Goal: Task Accomplishment & Management: Manage account settings

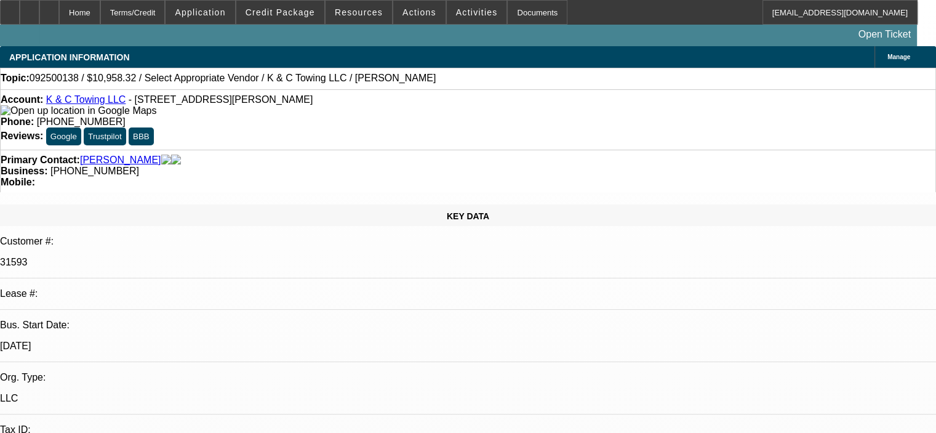
select select "0"
select select "2"
select select "0.1"
select select "4"
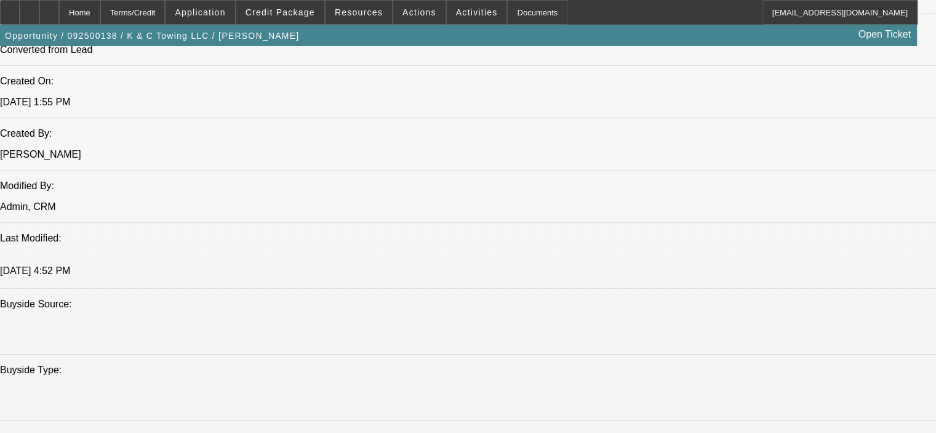
scroll to position [924, 0]
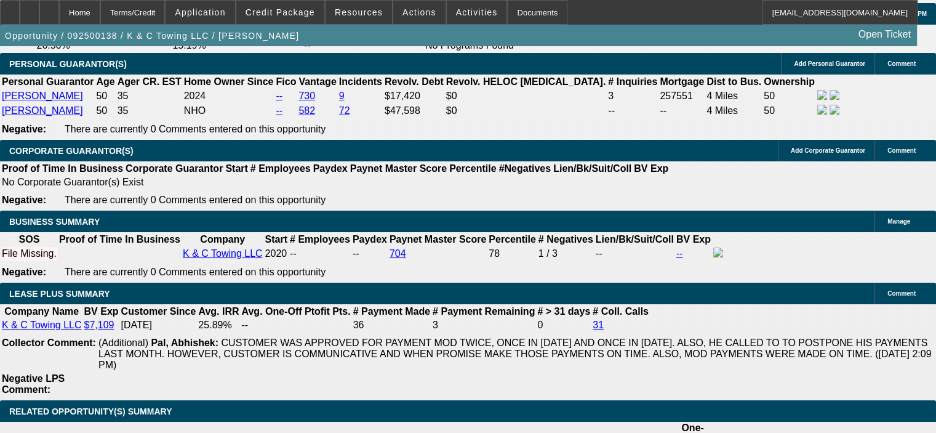
scroll to position [1847, 0]
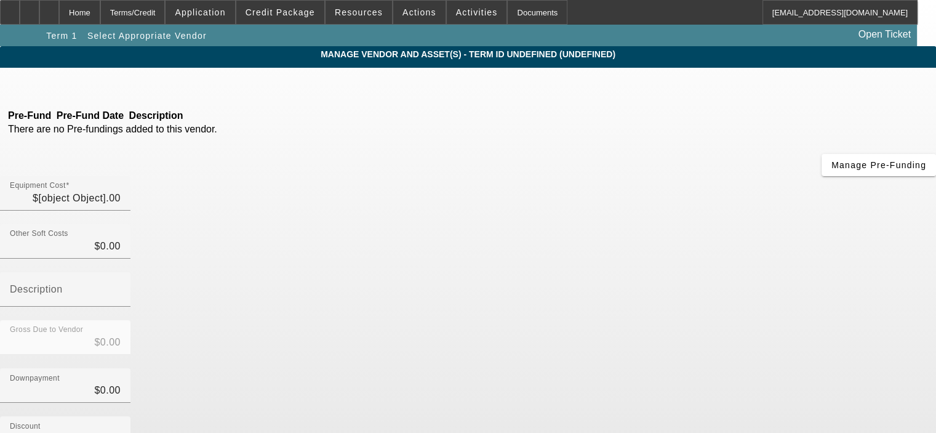
type input "$10,958.32"
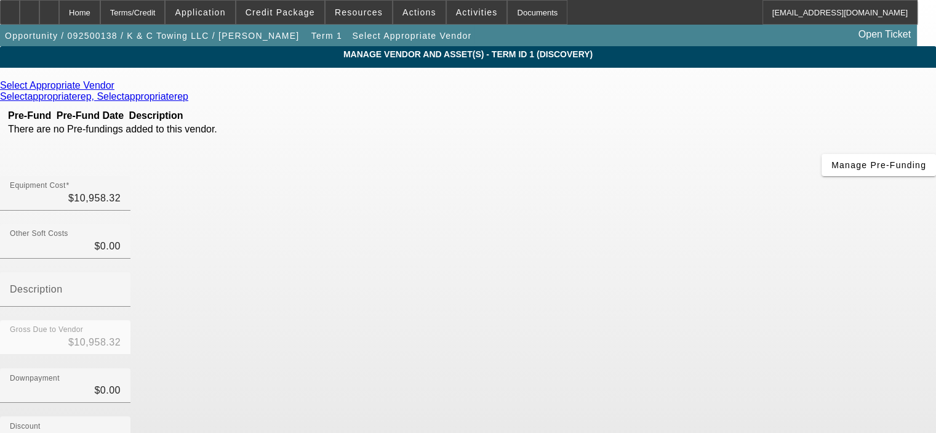
click at [118, 85] on icon at bounding box center [118, 85] width 0 height 10
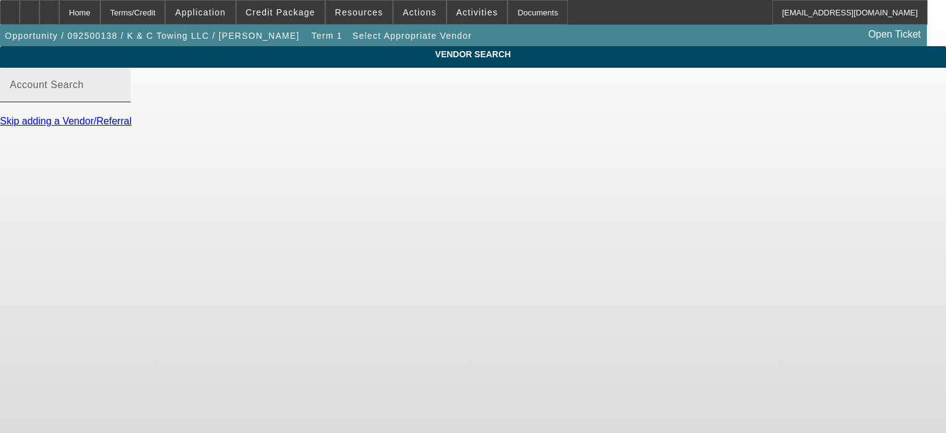
click at [84, 90] on mat-label "Account Search" at bounding box center [47, 84] width 74 height 10
click at [121, 97] on input "Account Search" at bounding box center [65, 90] width 111 height 15
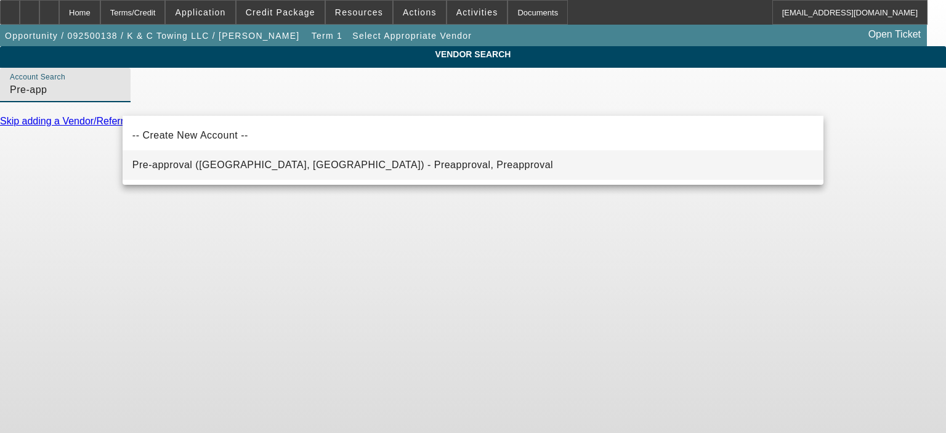
click at [239, 163] on span "Pre-approval (Northbrook, IL) - Preapproval, Preapproval" at bounding box center [342, 164] width 421 height 10
type input "Pre-approval (Northbrook, IL) - Preapproval, Preapproval"
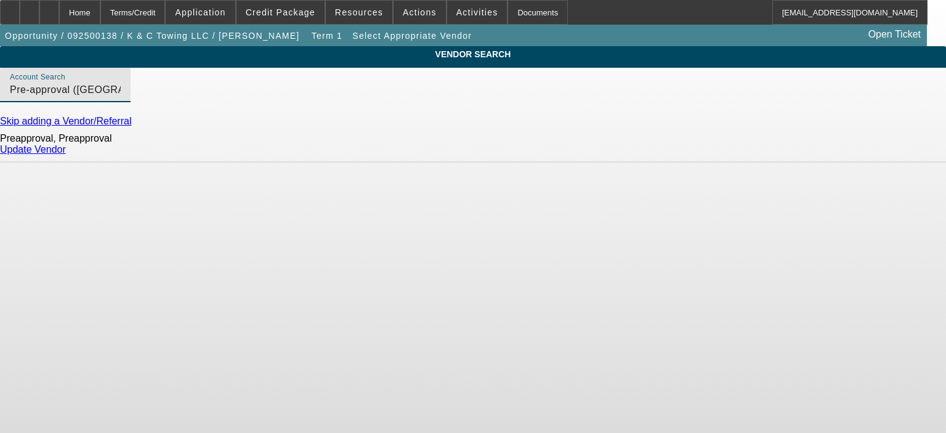
click at [66, 155] on link "Update Vendor" at bounding box center [33, 149] width 66 height 10
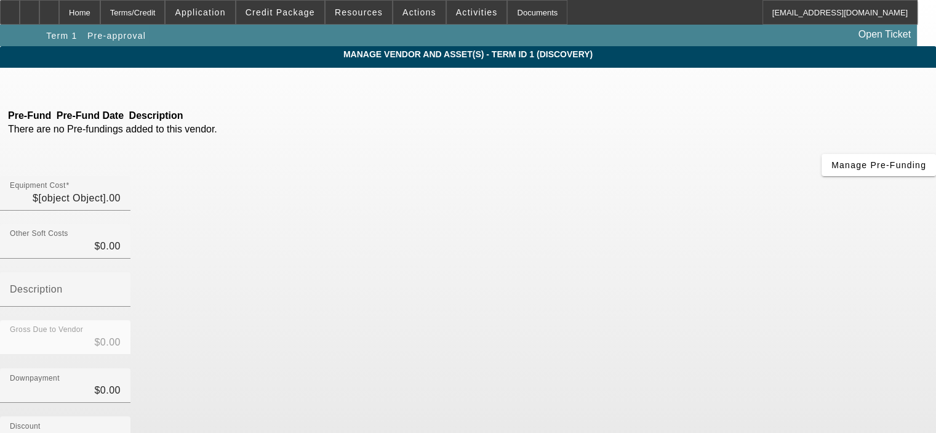
type input "$10,958.32"
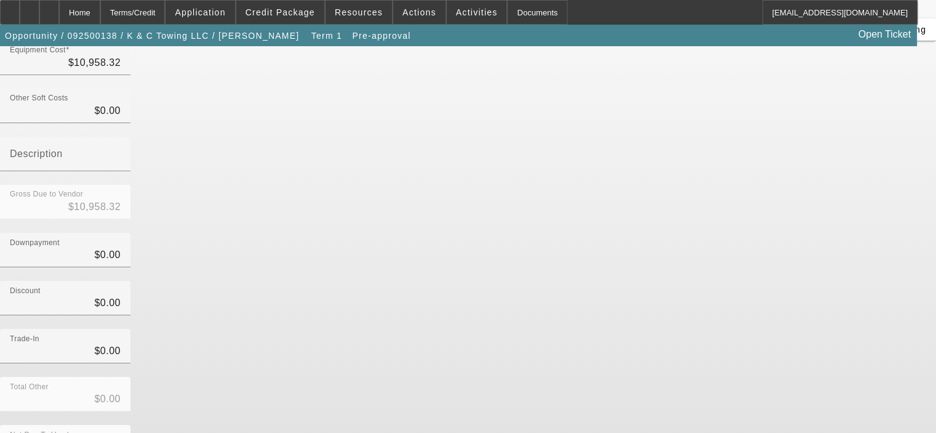
scroll to position [136, 0]
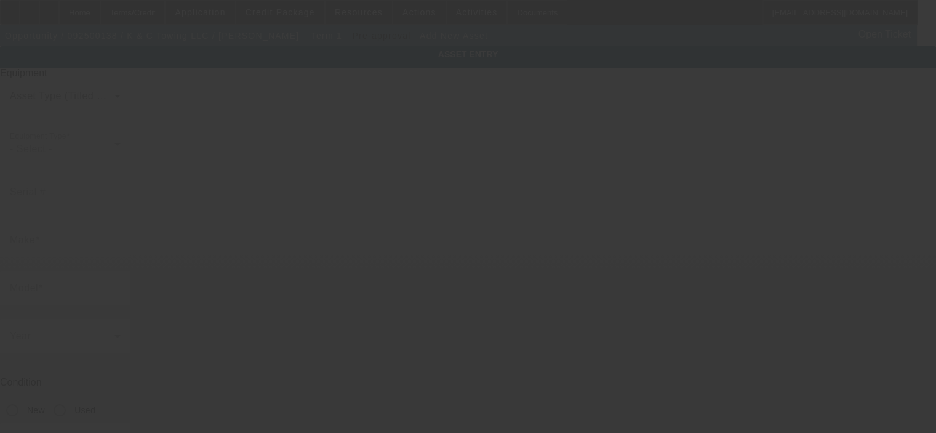
type input "7025 Old Trail Rd"
type input "Unit 9263"
type input "Fort Wayne"
type input "46809"
type input "Allen"
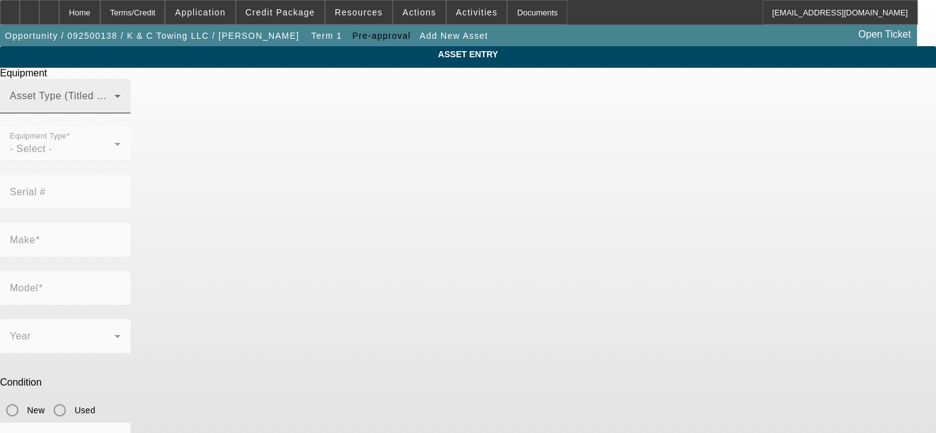
click at [115, 108] on span at bounding box center [62, 101] width 105 height 15
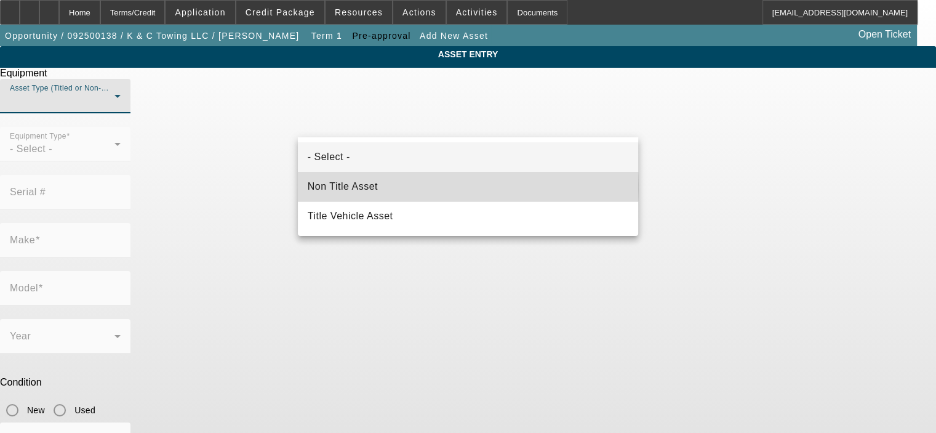
click at [405, 187] on mat-option "Non Title Asset" at bounding box center [468, 187] width 340 height 30
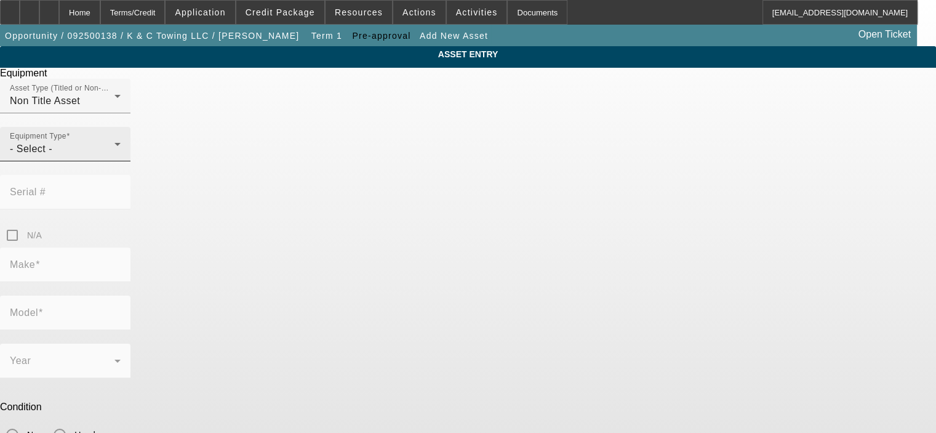
click at [121, 161] on div "Equipment Type - Select -" at bounding box center [65, 144] width 111 height 34
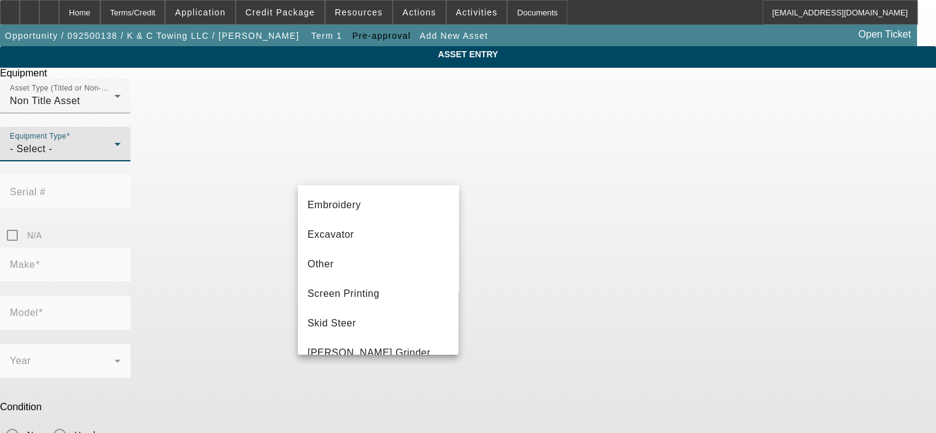
scroll to position [209, 0]
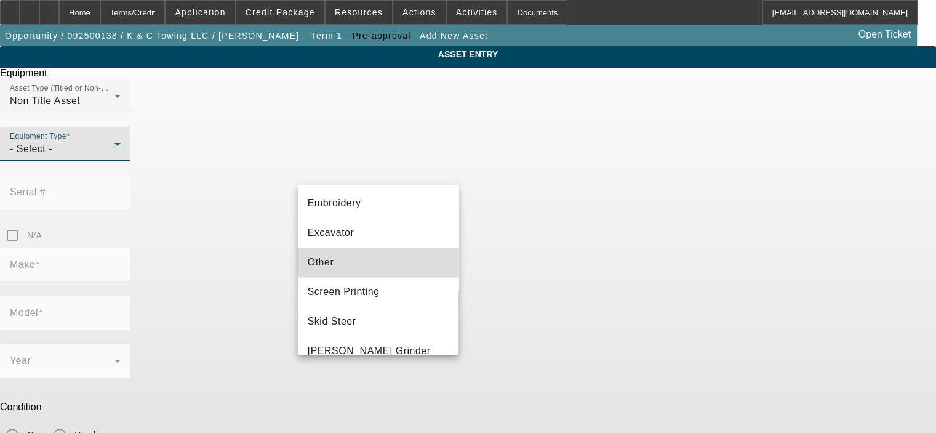
click at [411, 259] on mat-option "Other" at bounding box center [378, 263] width 161 height 30
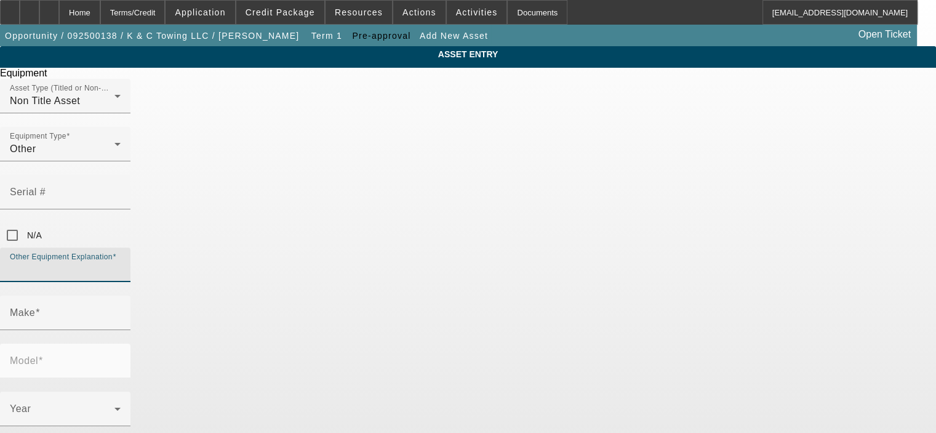
click at [121, 262] on input "Other Equipment Explanation" at bounding box center [65, 269] width 111 height 15
type input "Engine Replacement"
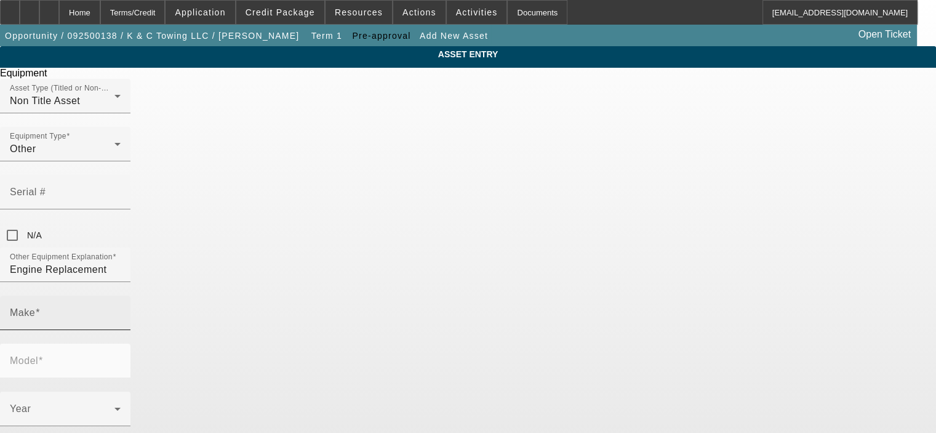
click at [121, 296] on div "Make" at bounding box center [65, 313] width 111 height 34
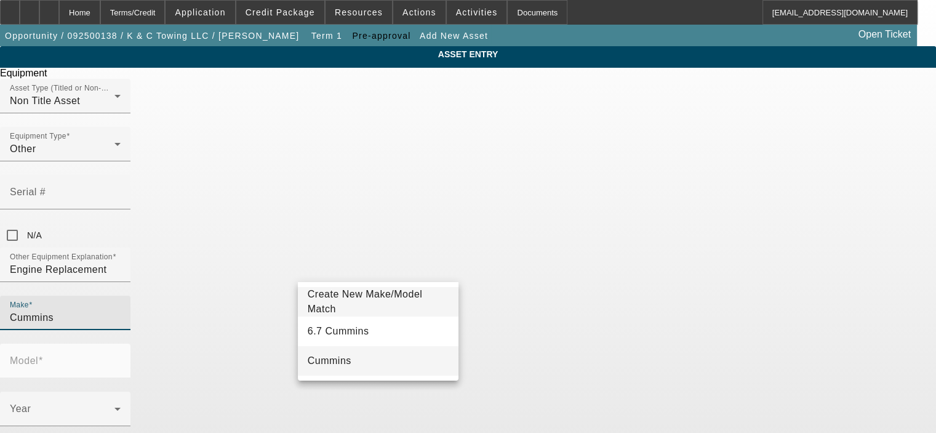
type input "Cummins"
click at [395, 356] on mat-option "Cummins" at bounding box center [378, 361] width 161 height 30
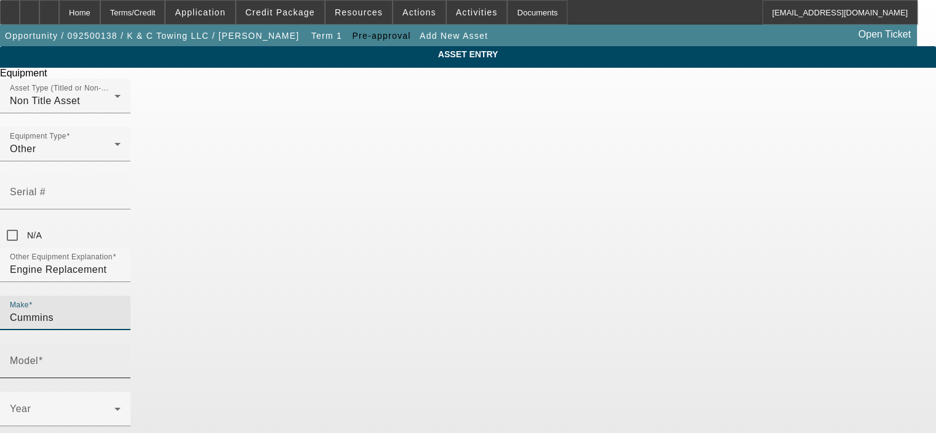
click at [121, 358] on input "Model" at bounding box center [65, 365] width 111 height 15
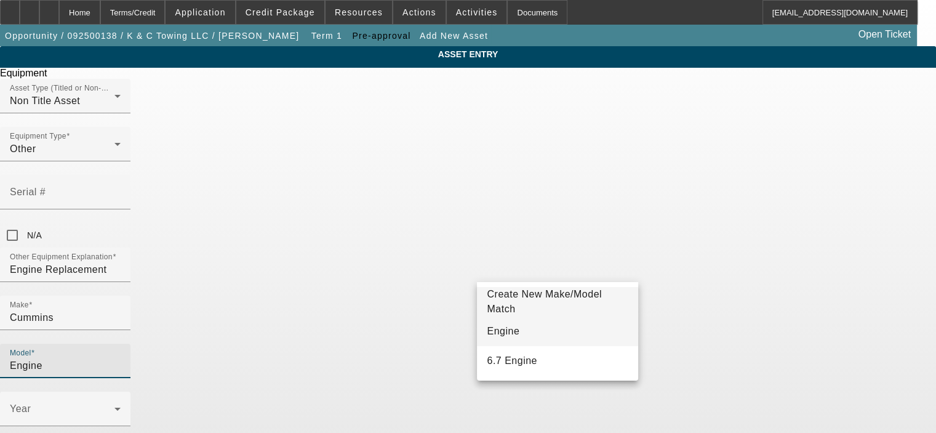
type input "Engine"
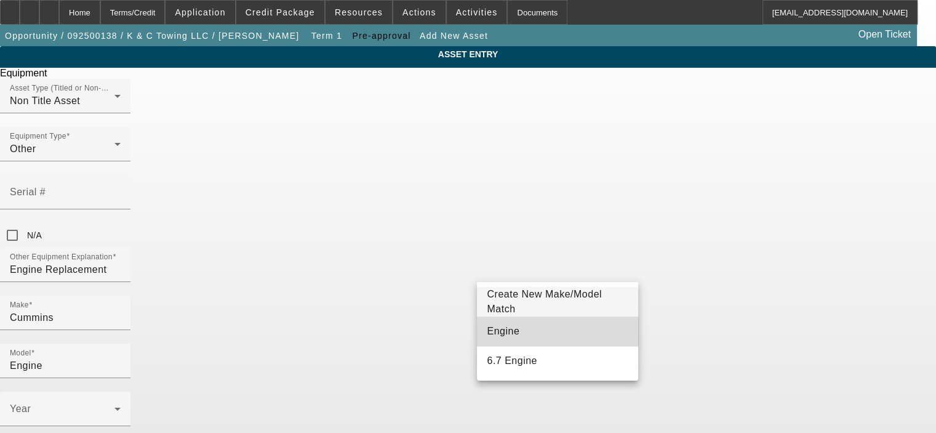
click at [520, 332] on mat-option "Engine" at bounding box center [557, 331] width 161 height 30
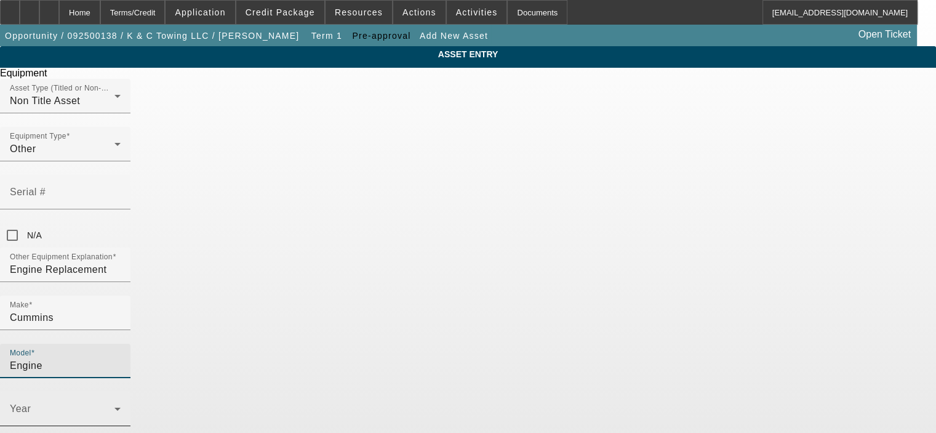
click at [115, 406] on span at bounding box center [62, 413] width 105 height 15
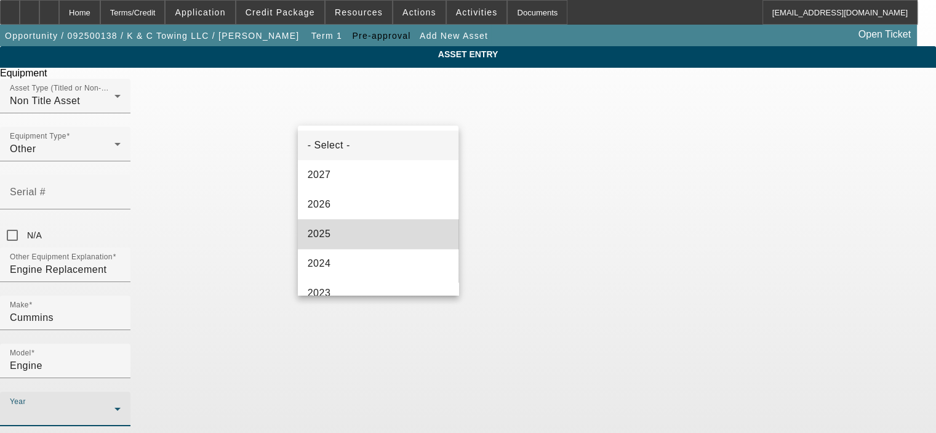
click at [417, 239] on mat-option "2025" at bounding box center [378, 234] width 161 height 30
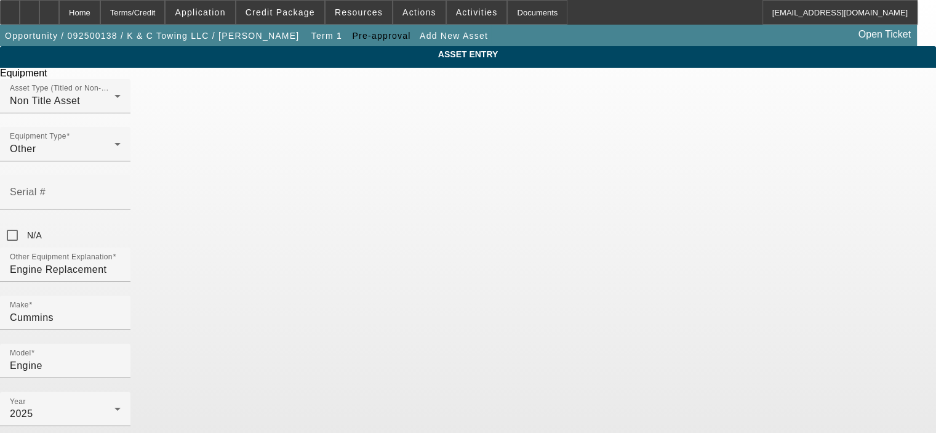
radio input "true"
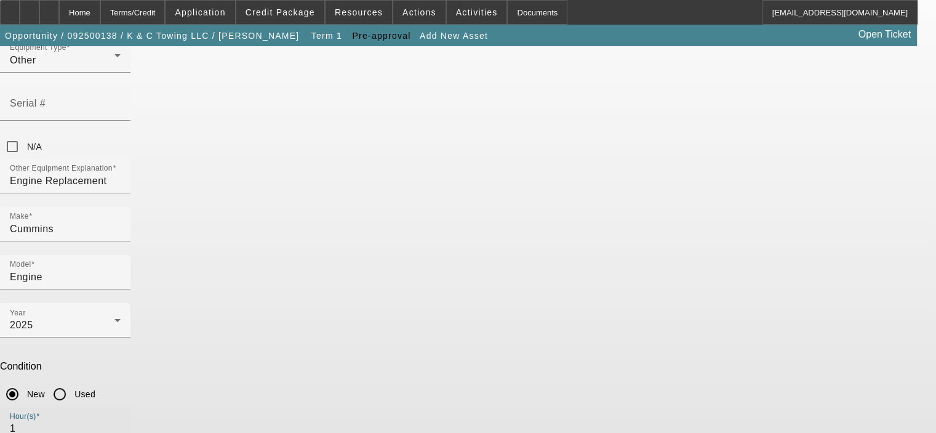
scroll to position [123, 0]
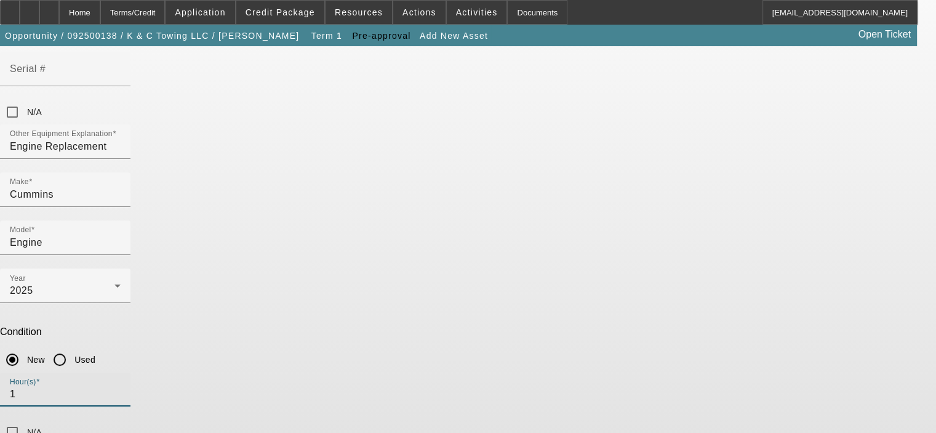
type input "1"
type textarea "6.7L Cummins Engine replacement"
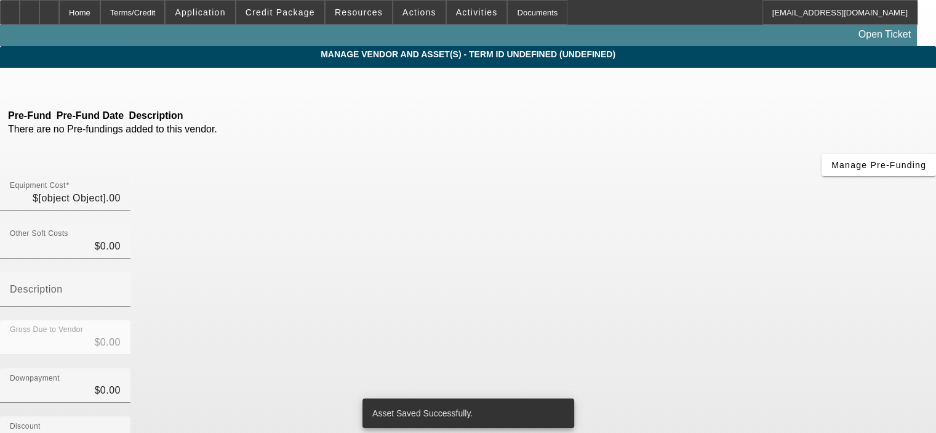
type input "$10,958.32"
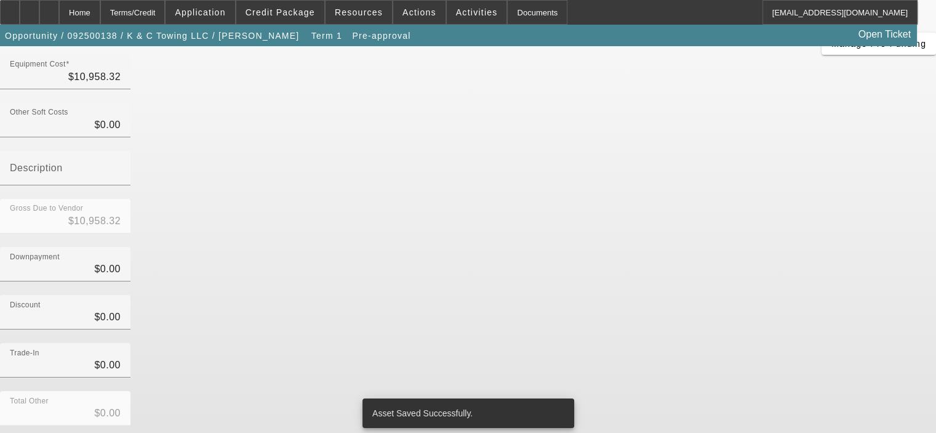
scroll to position [141, 0]
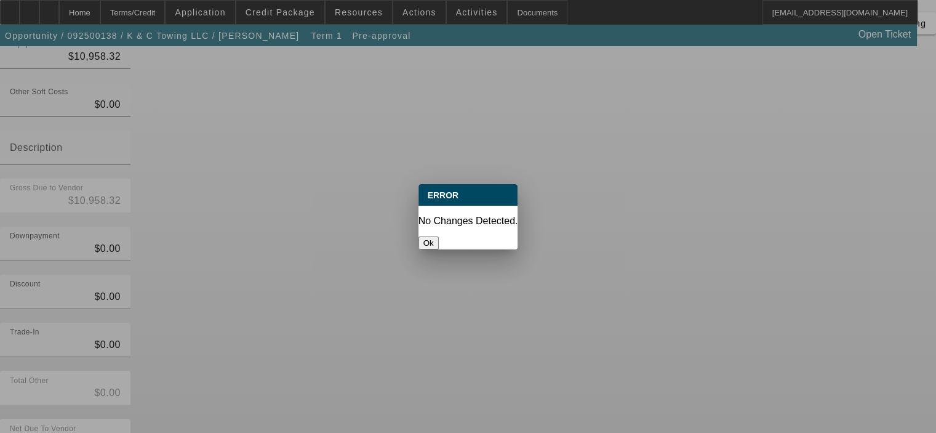
scroll to position [0, 0]
click at [439, 236] on button "Ok" at bounding box center [429, 242] width 20 height 13
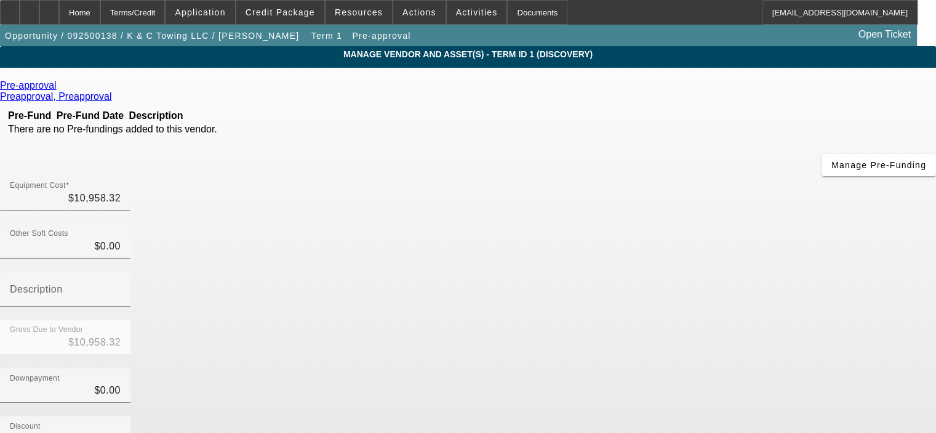
scroll to position [141, 0]
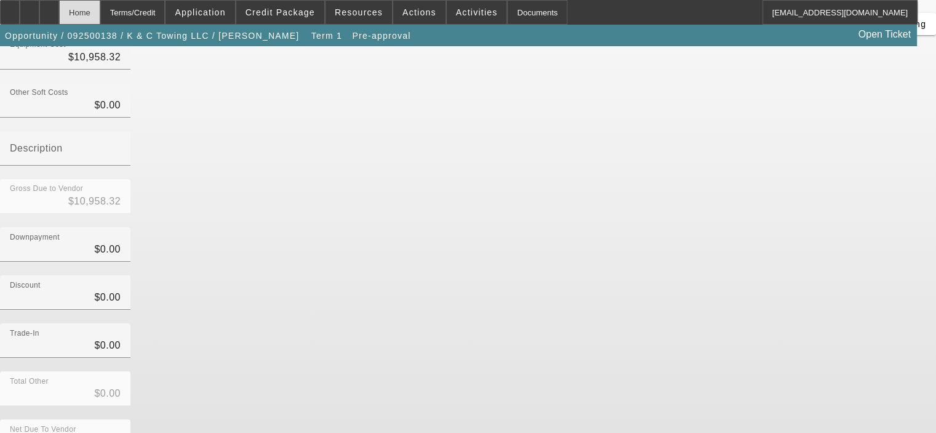
click at [100, 15] on div "Home" at bounding box center [79, 12] width 41 height 25
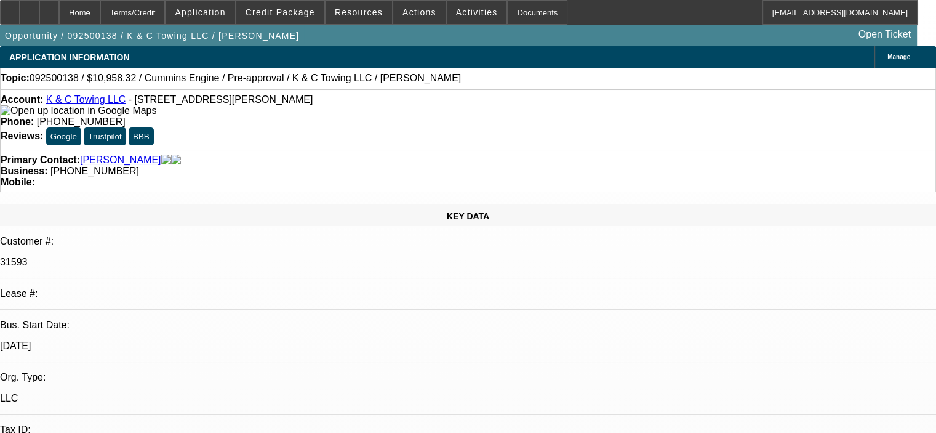
select select "0"
select select "2"
select select "0.1"
select select "4"
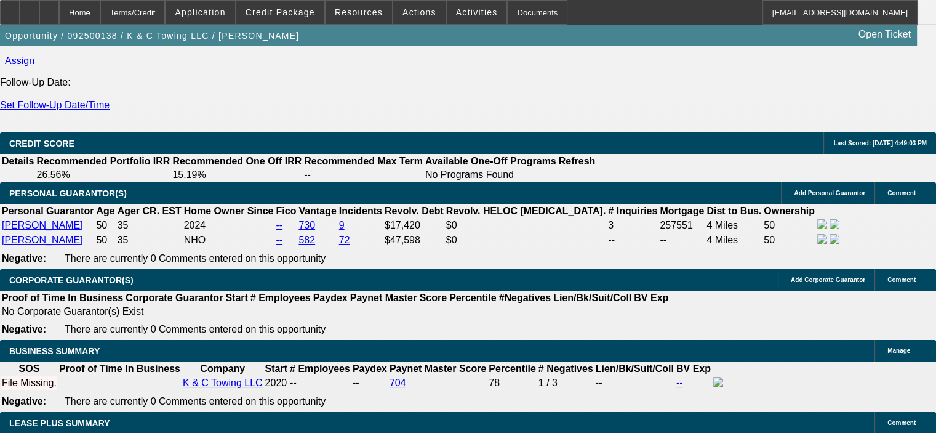
scroll to position [1786, 0]
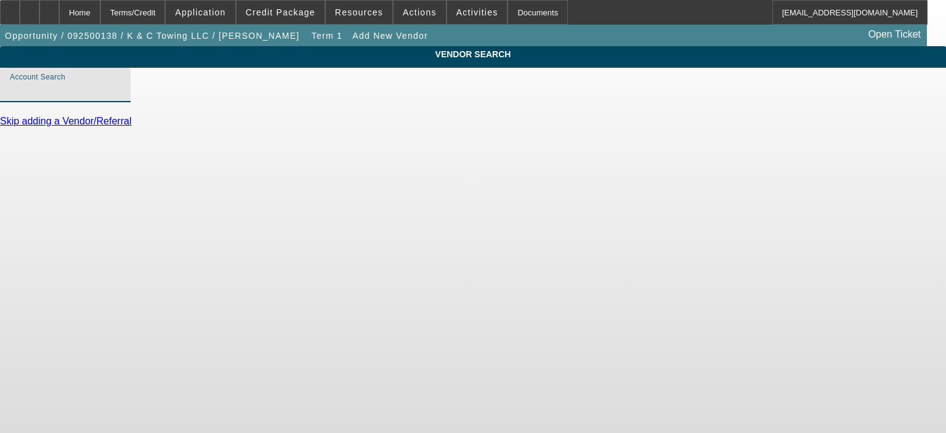
click at [121, 97] on input "Account Search" at bounding box center [65, 90] width 111 height 15
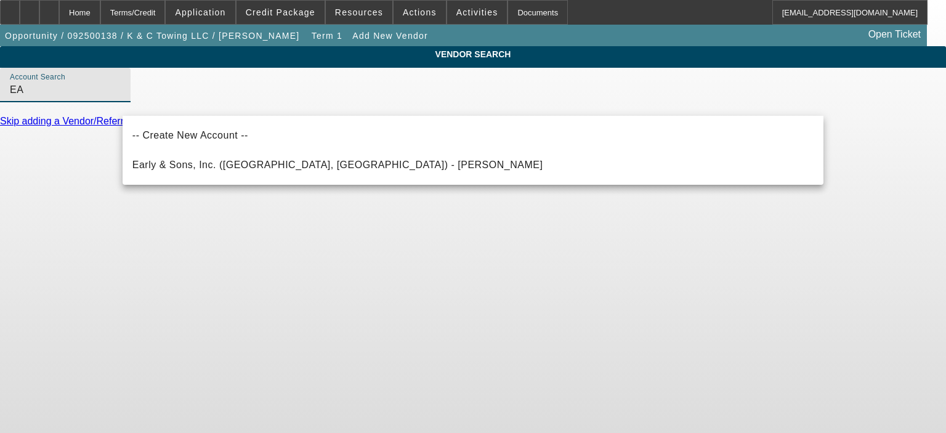
type input "E"
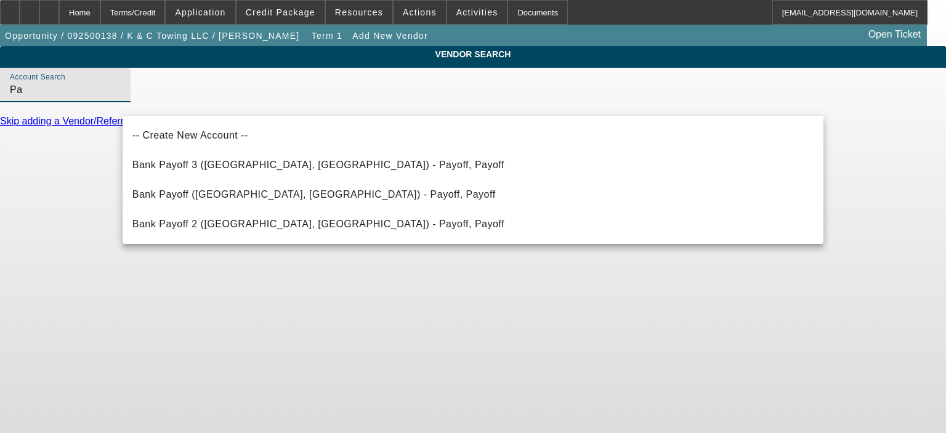
type input "P"
type input "G"
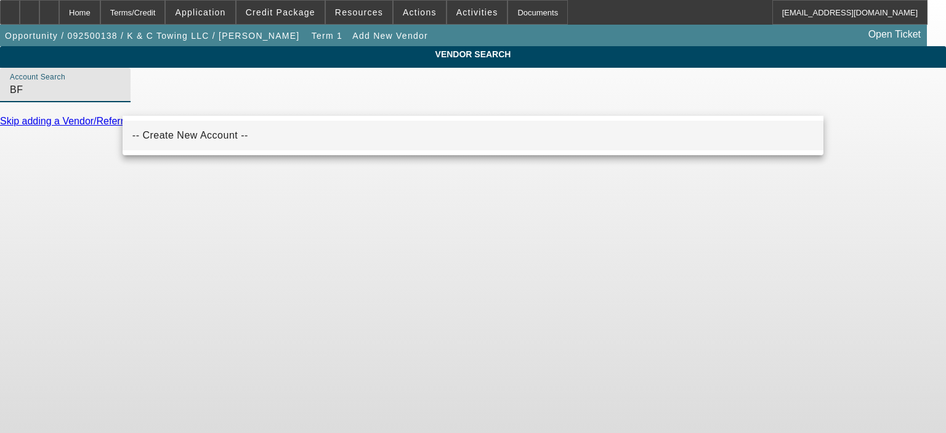
type input "B"
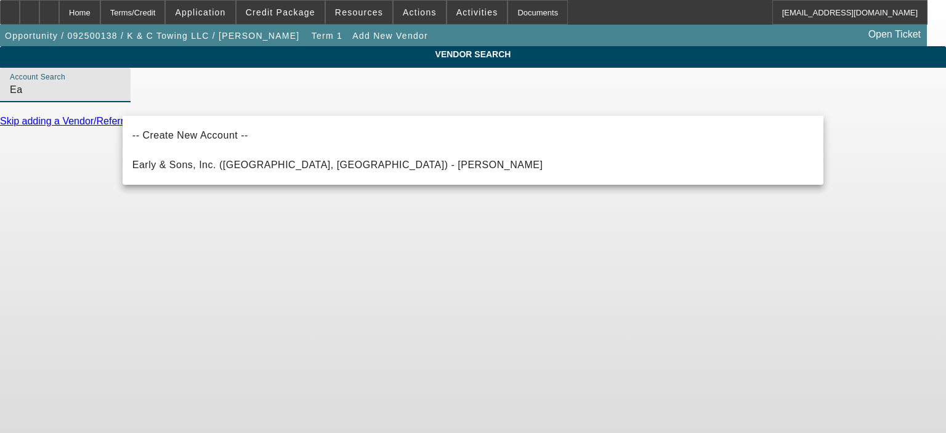
type input "E"
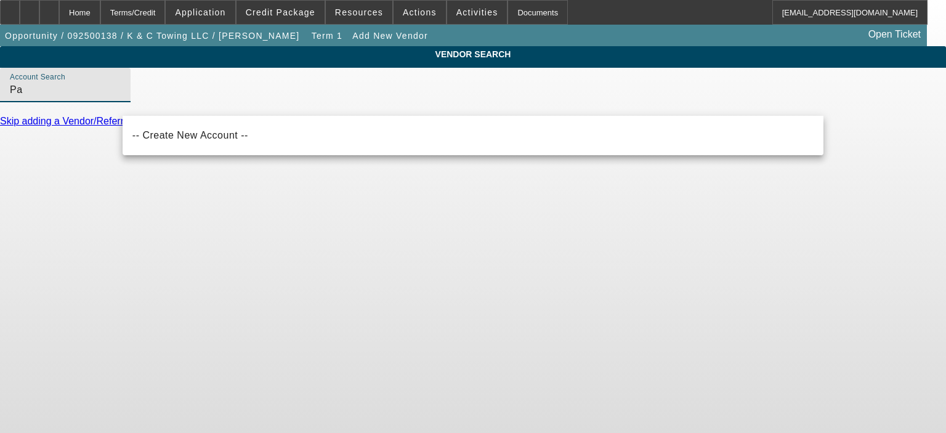
type input "P"
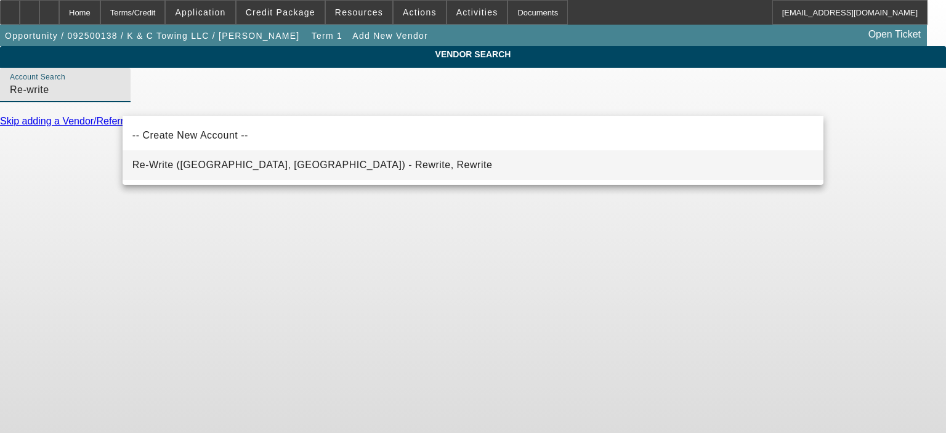
click at [188, 163] on span "Re-Write (Northbrook, IL) - Rewrite, Rewrite" at bounding box center [312, 164] width 360 height 10
type input "Re-Write (Northbrook, IL) - Rewrite, Rewrite"
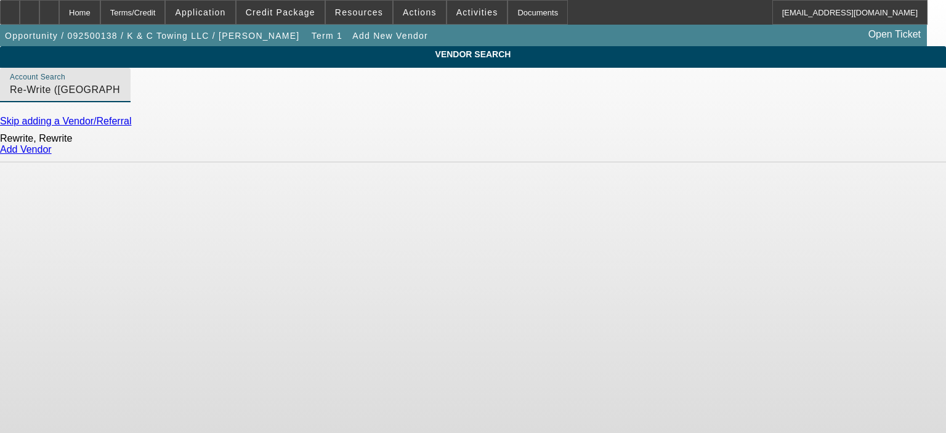
click at [52, 155] on link "Add Vendor" at bounding box center [26, 149] width 52 height 10
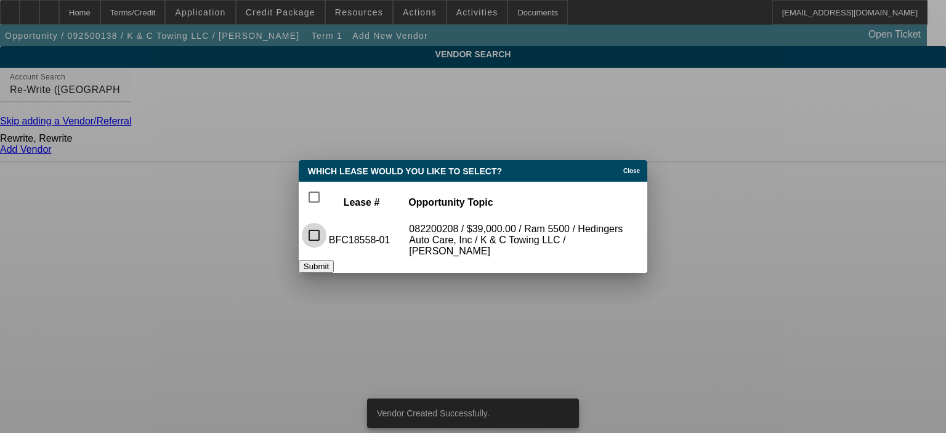
click at [322, 227] on input "checkbox" at bounding box center [314, 235] width 25 height 25
checkbox input "true"
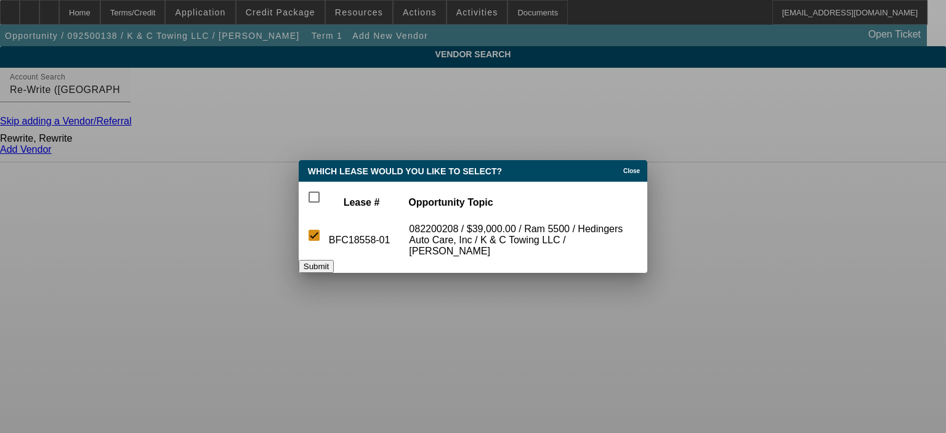
click at [334, 261] on button "Submit" at bounding box center [316, 266] width 35 height 13
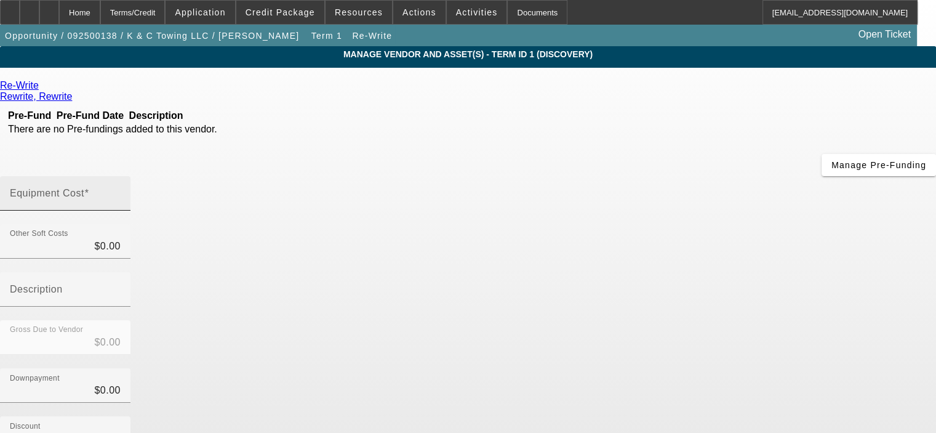
click at [121, 191] on input "Equipment Cost" at bounding box center [65, 198] width 111 height 15
type input "7"
type input "$7.00"
type input "78"
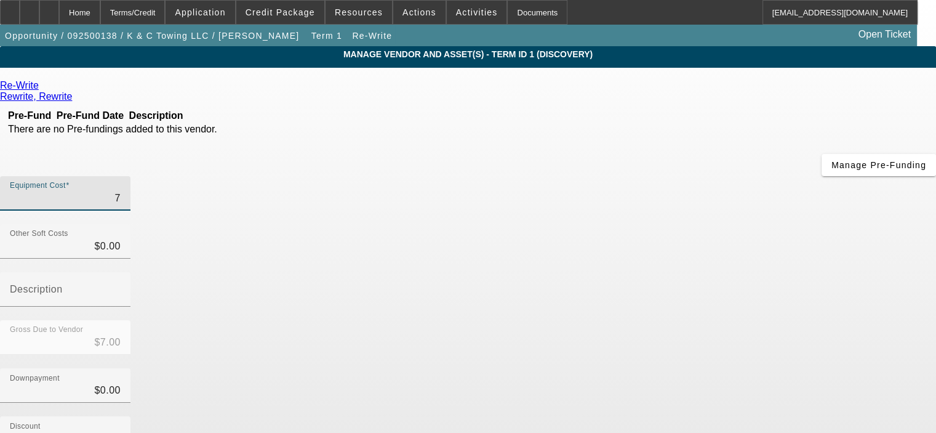
type input "$78.00"
type input "784"
type input "$784.00"
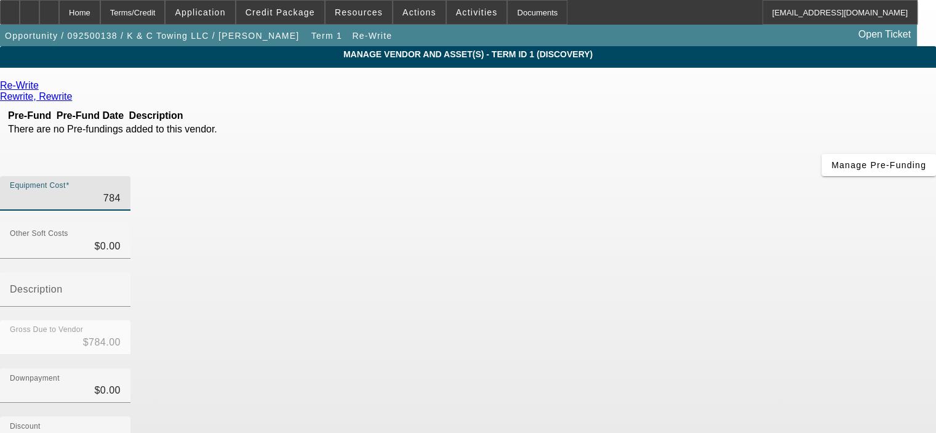
type input "7849"
type input "$7,849.00"
type input "7849.04"
type input "$7,849.04"
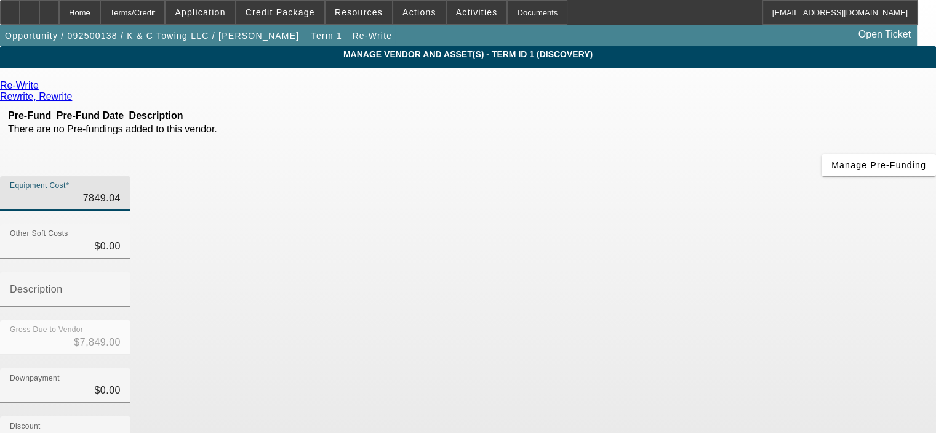
type input "$7,849.04"
click at [765, 368] on div "Downpayment $0.00" at bounding box center [468, 392] width 936 height 48
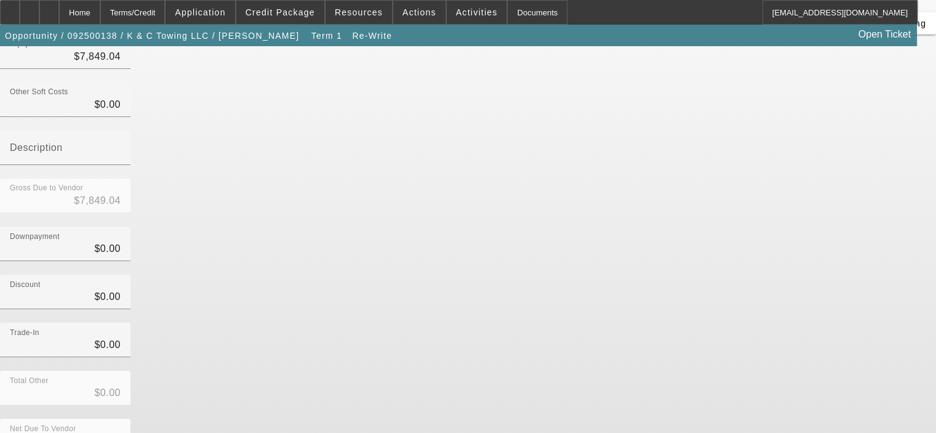
scroll to position [159, 0]
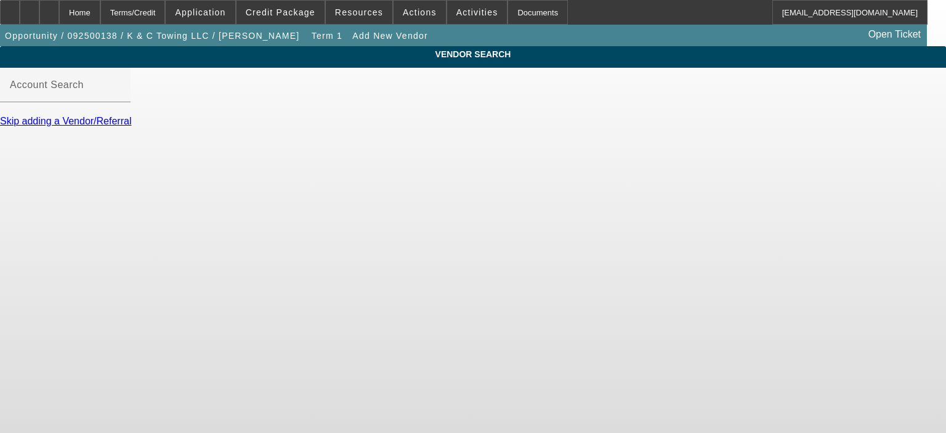
click at [331, 272] on body "Home Terms/Credit Application Credit Package Resources Actions Activities Docum…" at bounding box center [473, 216] width 946 height 433
click at [100, 16] on div "Home" at bounding box center [79, 12] width 41 height 25
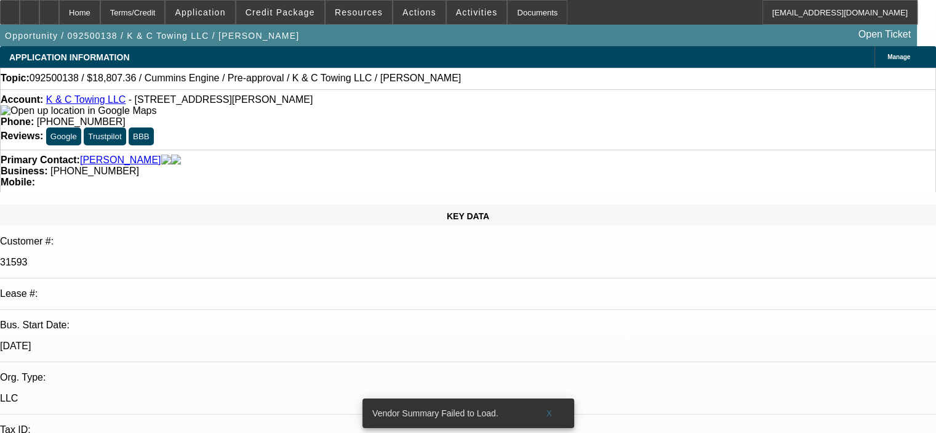
select select "0"
select select "2"
select select "0.1"
select select "4"
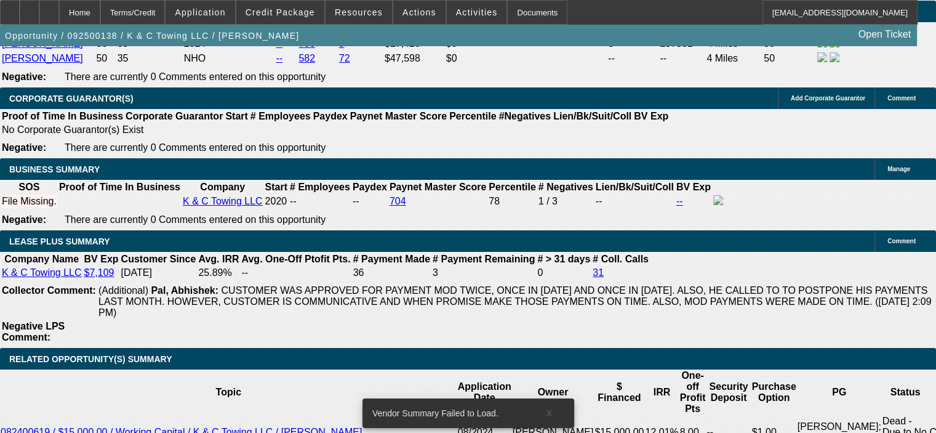
scroll to position [1909, 0]
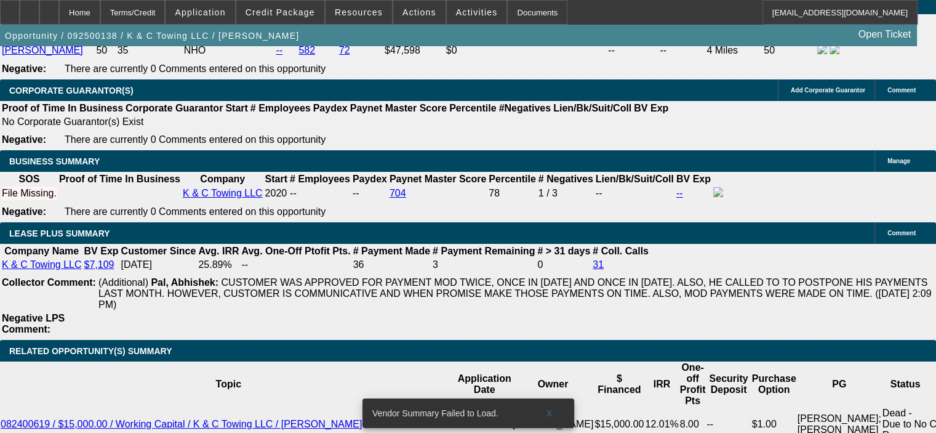
type input "$0.00"
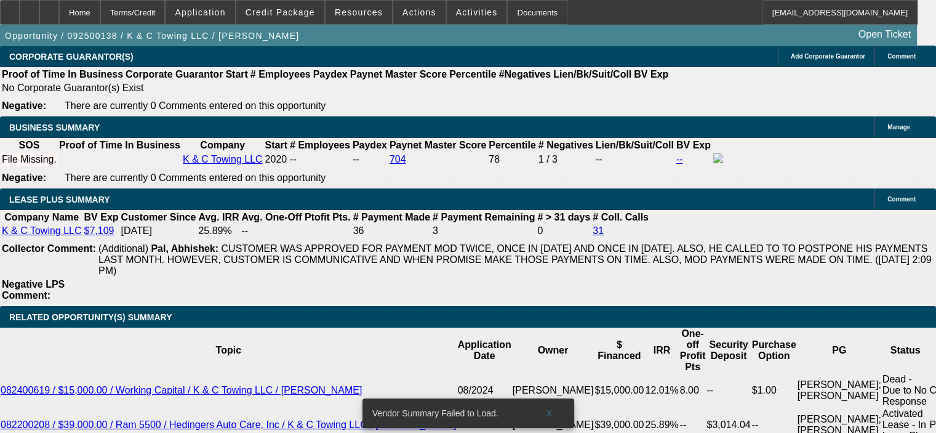
scroll to position [1970, 0]
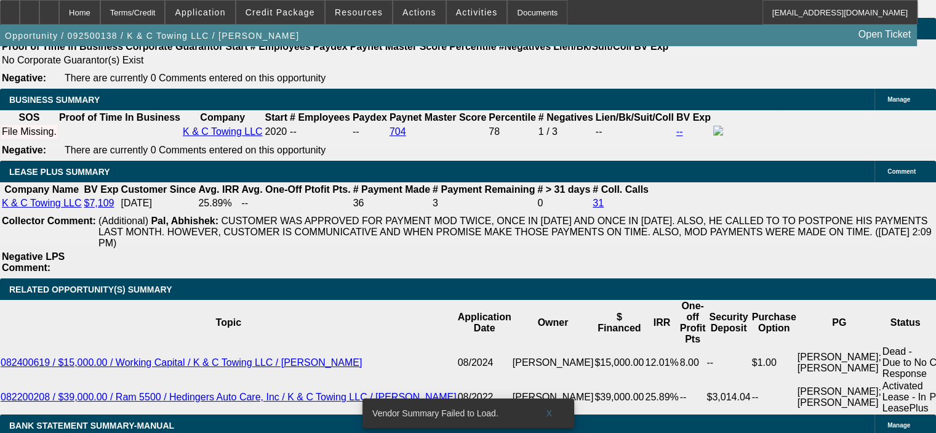
type input "12"
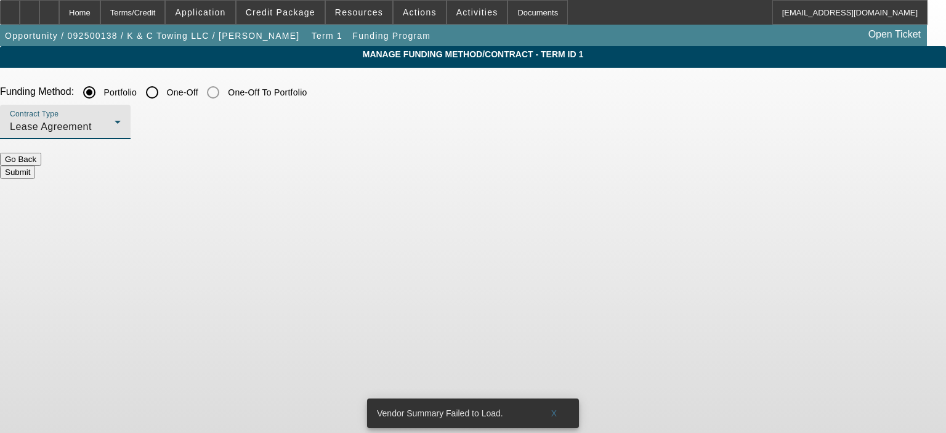
click at [115, 132] on div "Lease Agreement" at bounding box center [62, 126] width 105 height 15
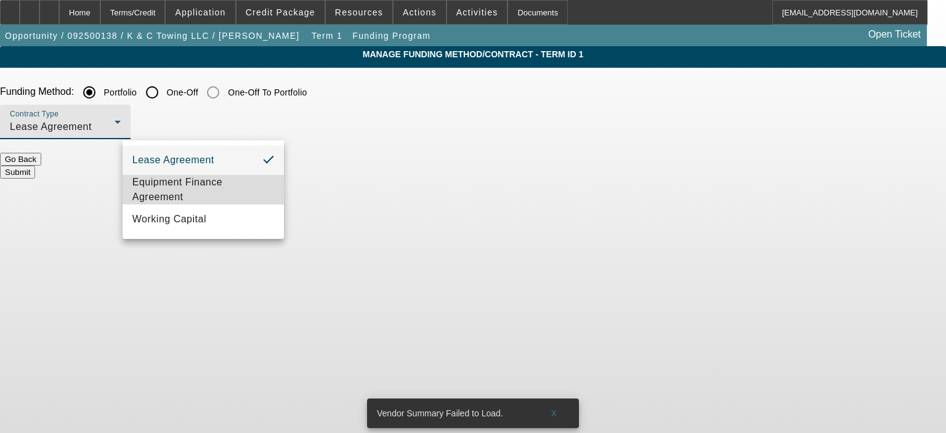
click at [236, 175] on mat-option "Equipment Finance Agreement" at bounding box center [203, 190] width 161 height 30
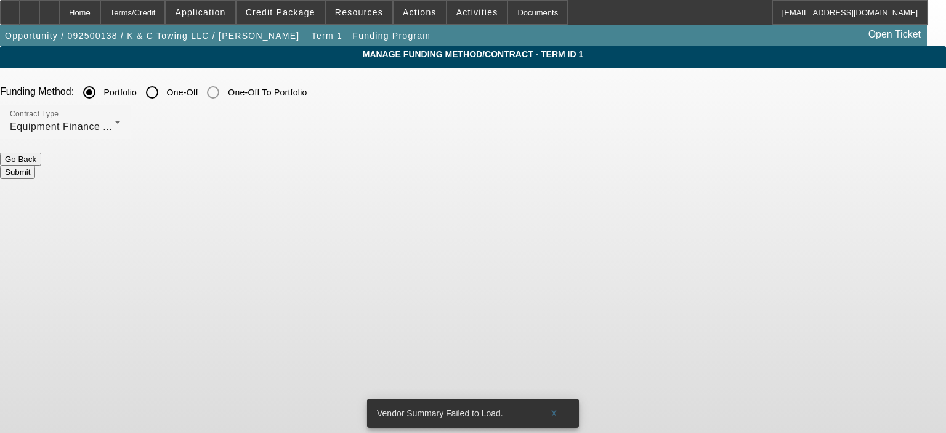
click at [35, 166] on button "Submit" at bounding box center [17, 172] width 35 height 13
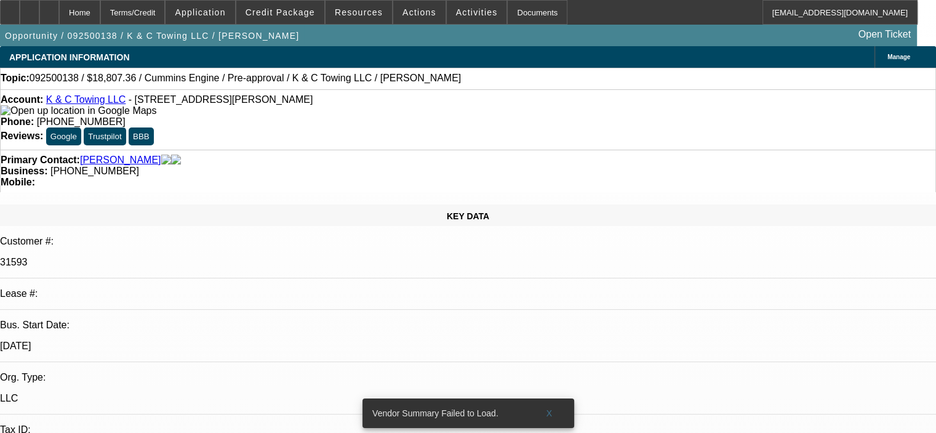
select select "0"
select select "2"
select select "0"
select select "6"
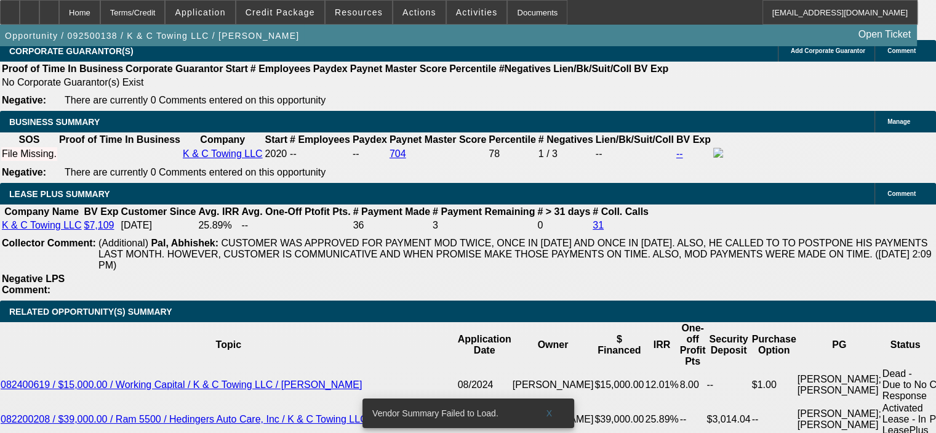
scroll to position [1970, 0]
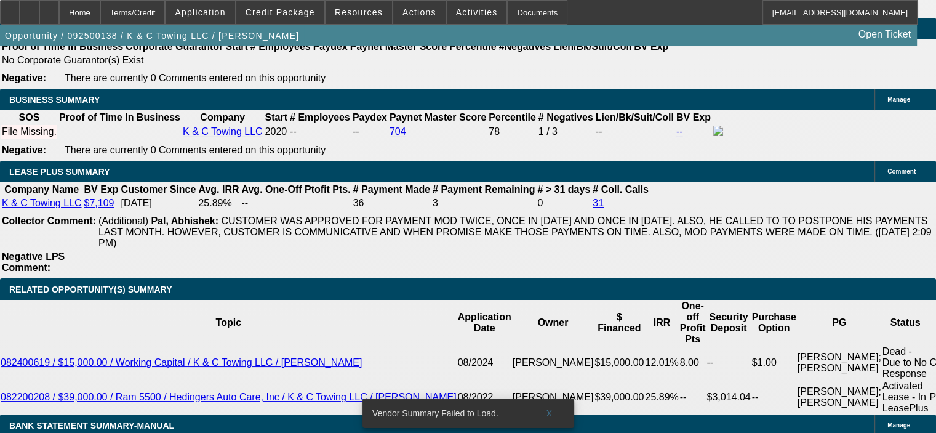
type input "2"
type input "$3,168.62"
type input "$1,584.31"
type input "24"
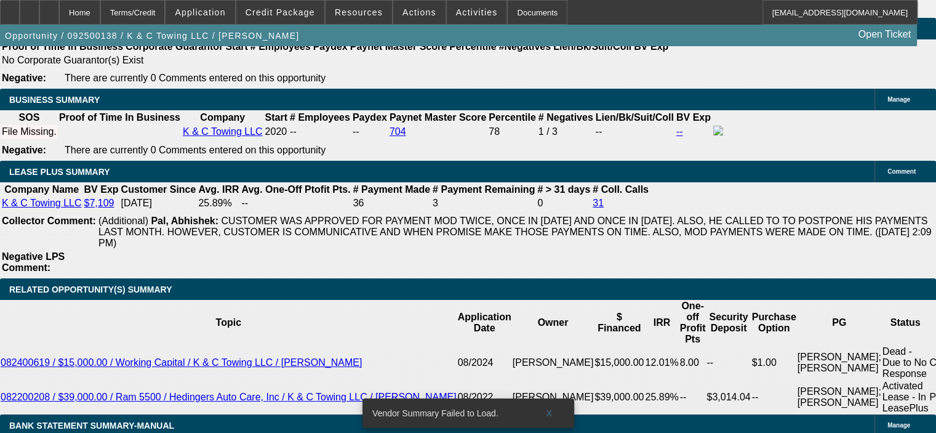
type input "$3,556.84"
type input "$1,778.42"
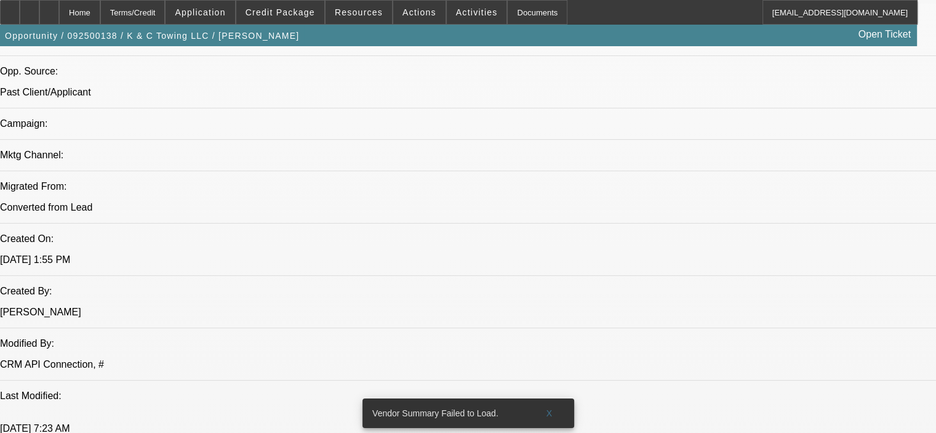
scroll to position [800, 0]
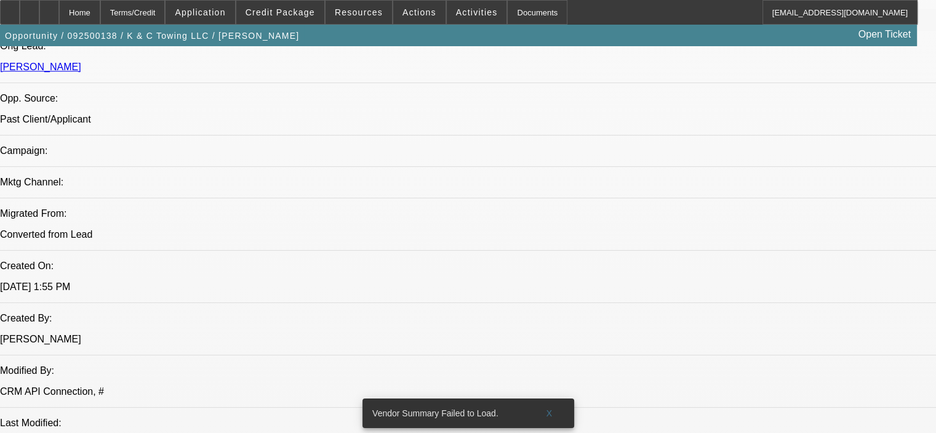
type input "24"
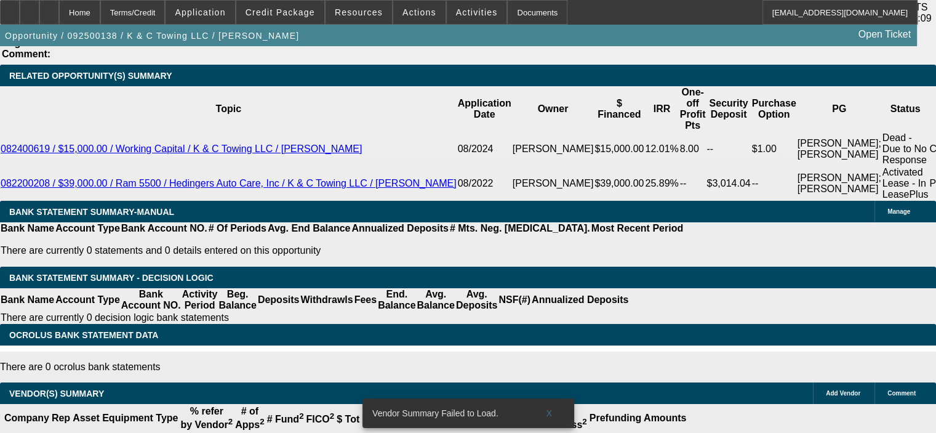
scroll to position [2155, 0]
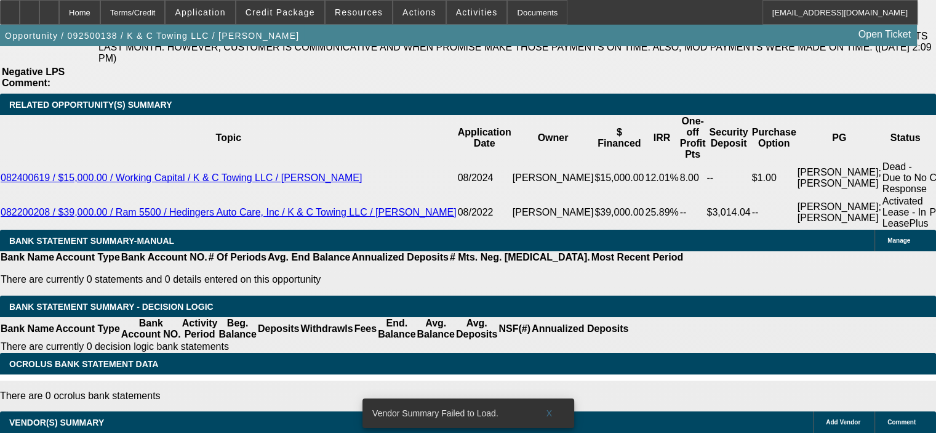
drag, startPoint x: 145, startPoint y: 164, endPoint x: 240, endPoint y: 167, distance: 94.3
type input "15"
type input "$30.00"
type input "$1,507.02"
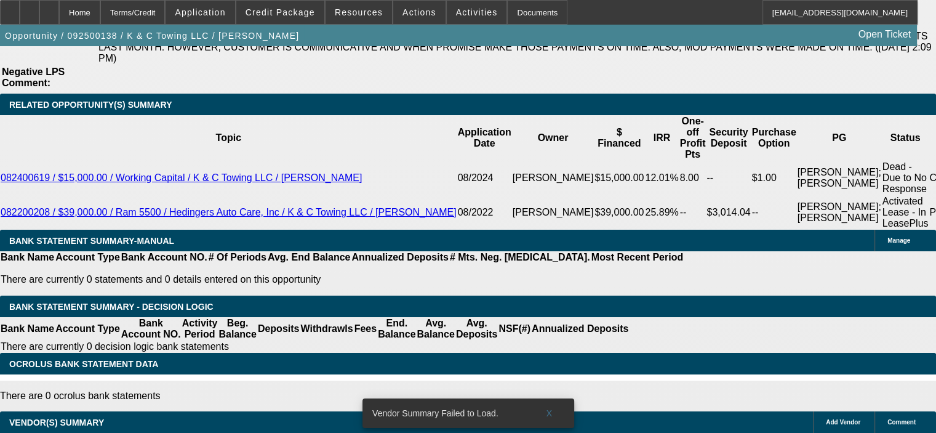
drag, startPoint x: 207, startPoint y: 166, endPoint x: 240, endPoint y: 165, distance: 32.6
type input "$3,014.04"
type input "14"
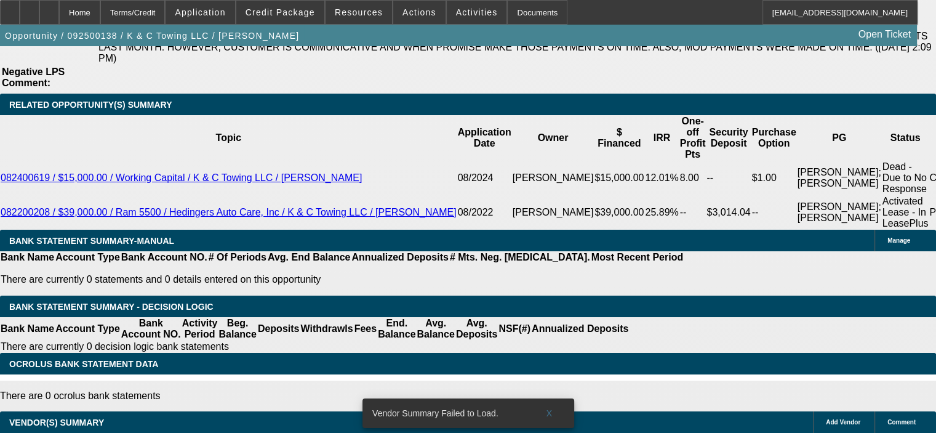
type input "$0.38"
type input "$0.19"
type input "14"
type input "24"
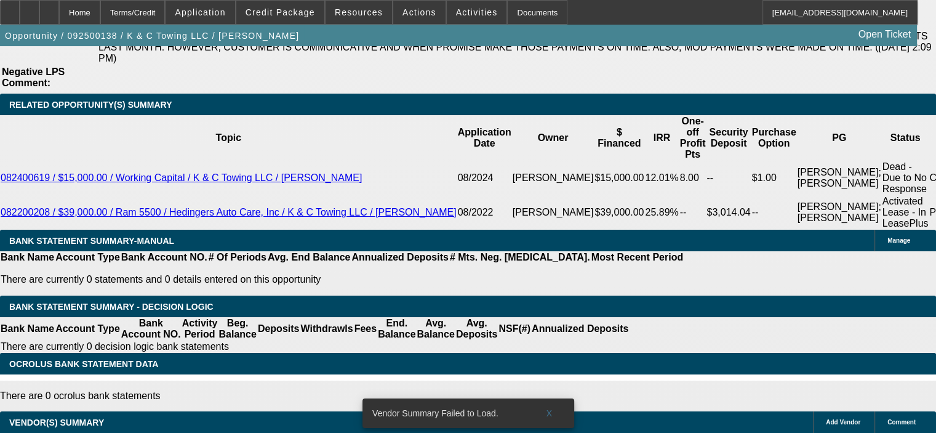
type input "$3,107.04"
type input "$1,553.52"
type input "$2,720.48"
type input "$1,360.24"
type input "24"
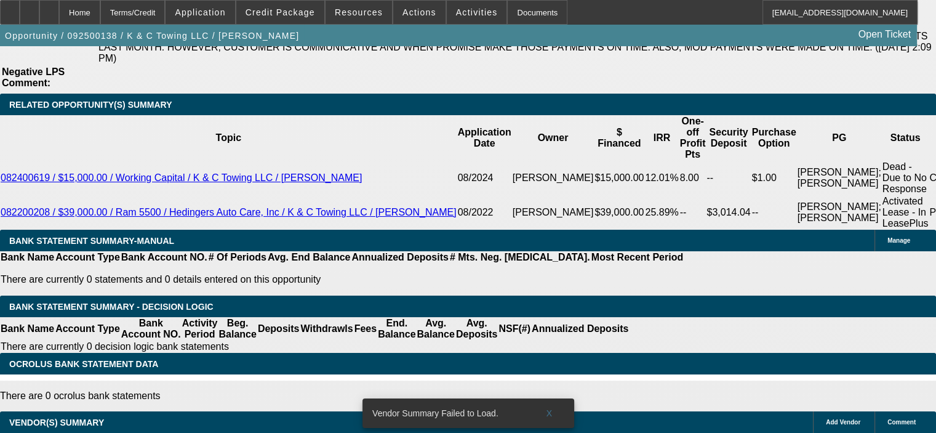
drag, startPoint x: 204, startPoint y: 227, endPoint x: 285, endPoint y: 224, distance: 81.3
type input "$3,014.04"
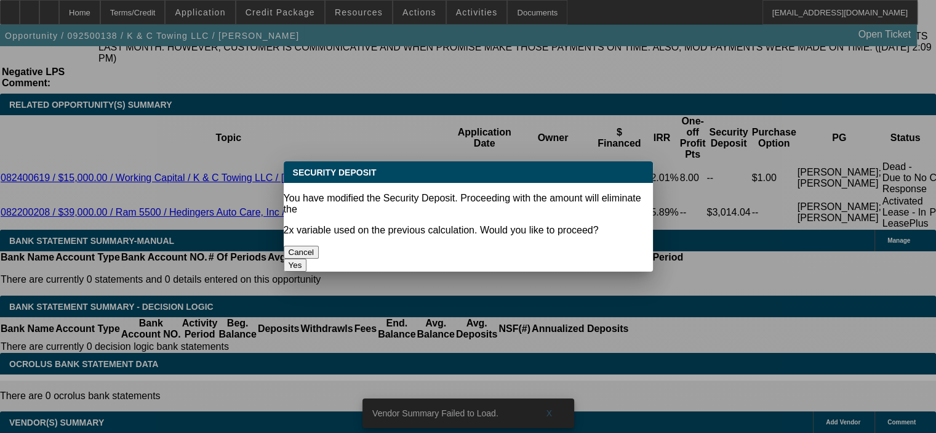
scroll to position [0, 0]
drag, startPoint x: 209, startPoint y: 164, endPoint x: 260, endPoint y: 166, distance: 50.5
click at [259, 166] on body "Home Terms/Credit Application Credit Package Resources Actions Activities Docum…" at bounding box center [468, 214] width 936 height 4739
click at [307, 259] on button "Yes" at bounding box center [295, 265] width 23 height 13
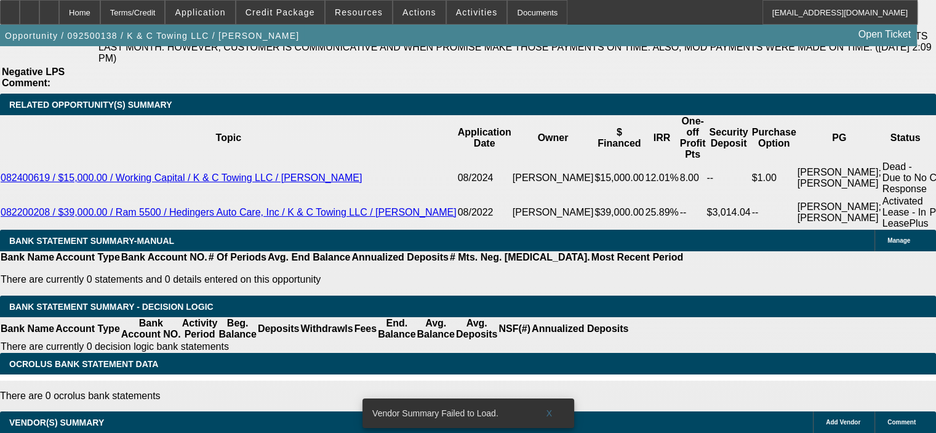
select select "0"
type input "13"
type input "$1,657.27"
type input "1"
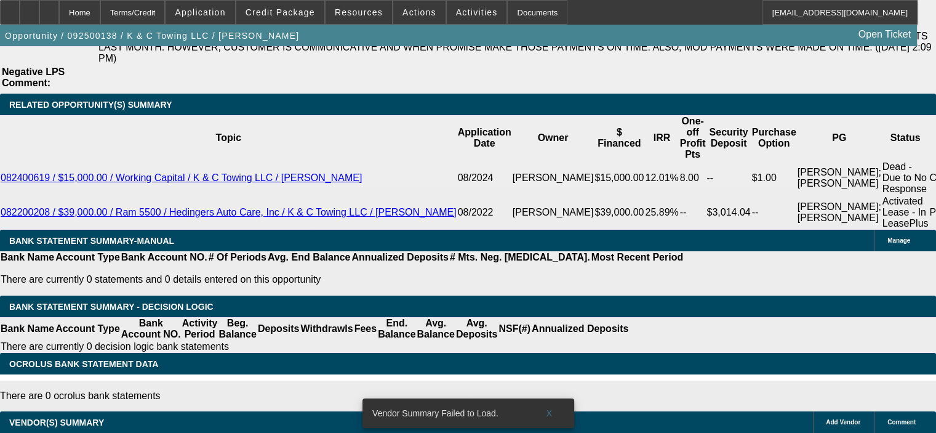
type input "$19,183.51"
type input "12"
type input "$1,778.42"
type input "1"
type input "$19,183.51"
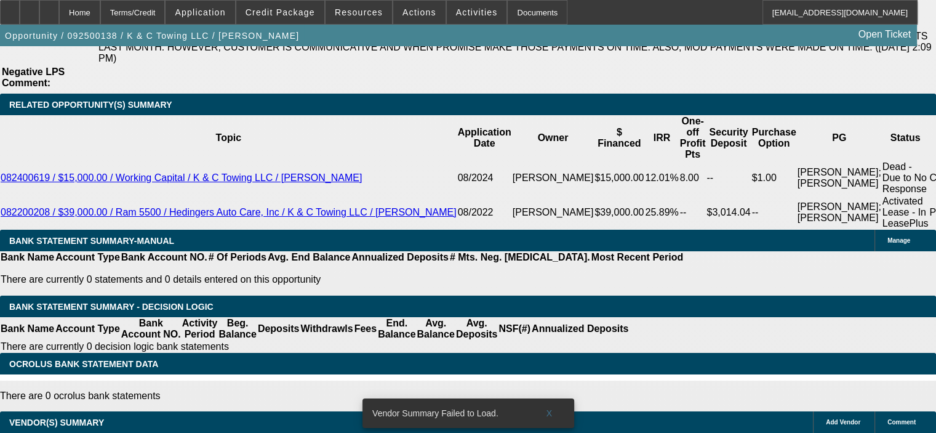
type input "14"
type input "$1,553.52"
drag, startPoint x: 209, startPoint y: 165, endPoint x: 236, endPoint y: 166, distance: 27.1
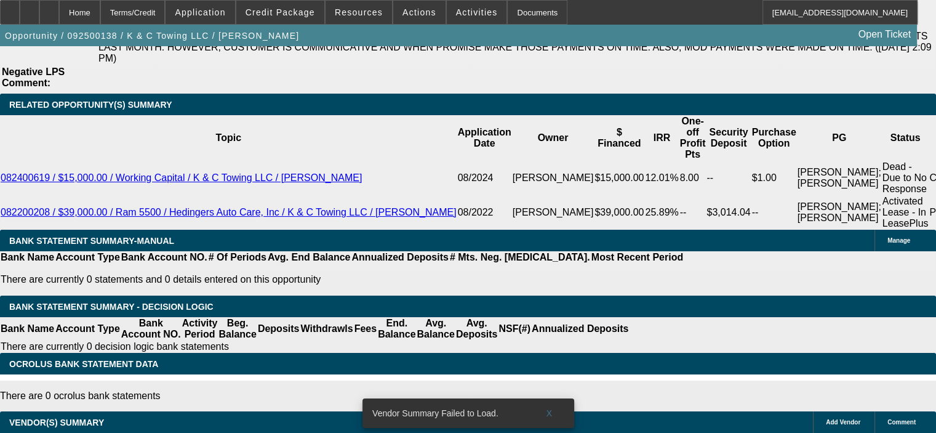
type input "15"
type input "$1,463.69"
type input "1"
type input "$19,183.51"
type input "18"
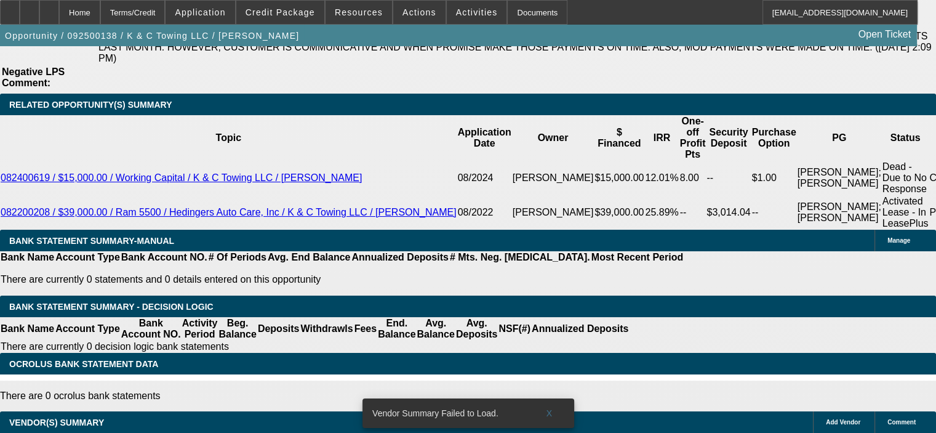
type input "$1,254.49"
type input "18"
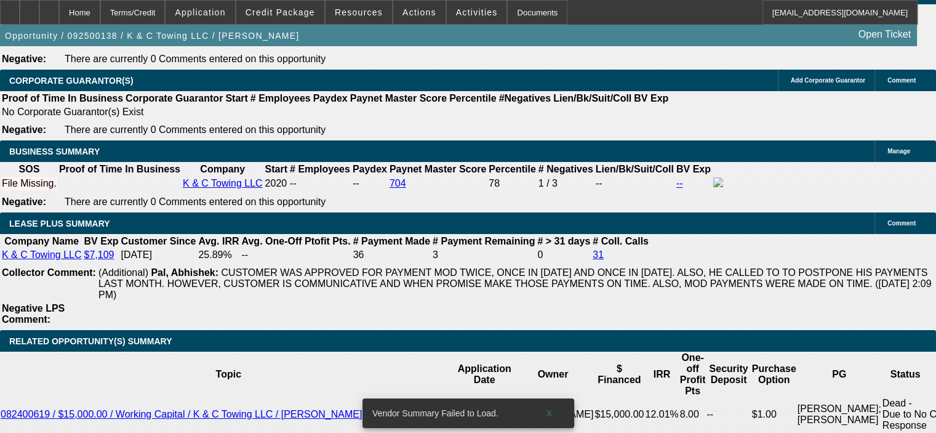
scroll to position [1847, 0]
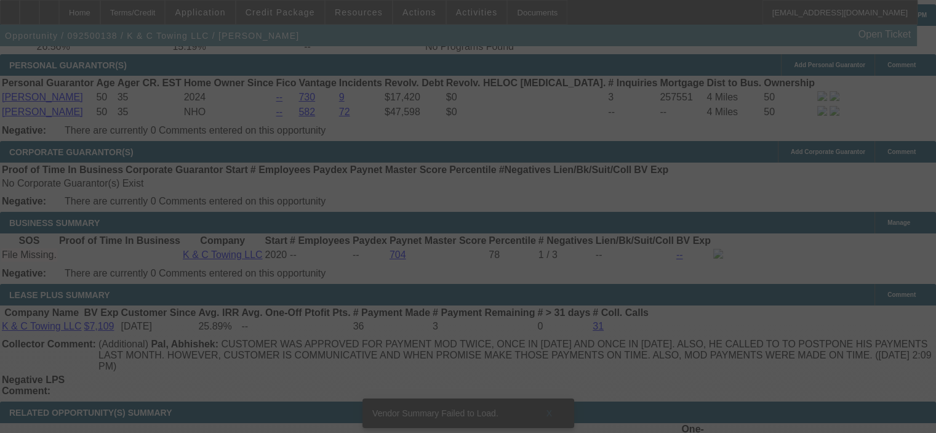
select select "0"
select select "2"
select select "0"
select select "6"
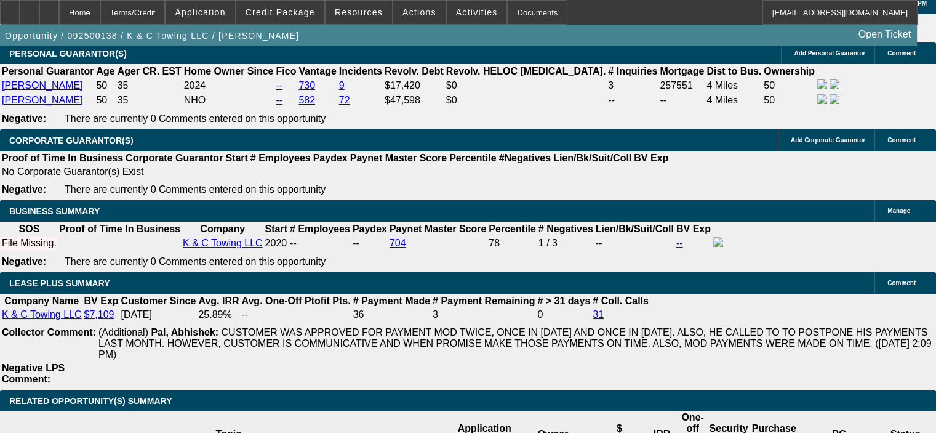
scroll to position [1837, 0]
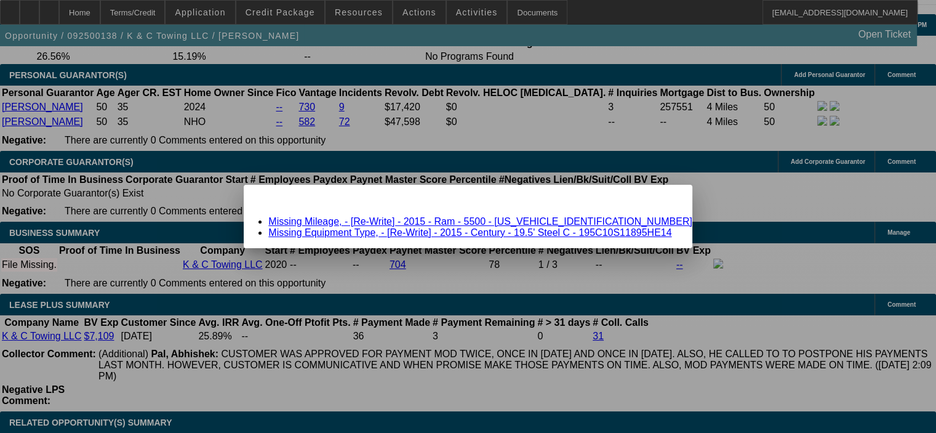
scroll to position [0, 0]
click at [669, 199] on span "Close" at bounding box center [677, 195] width 17 height 7
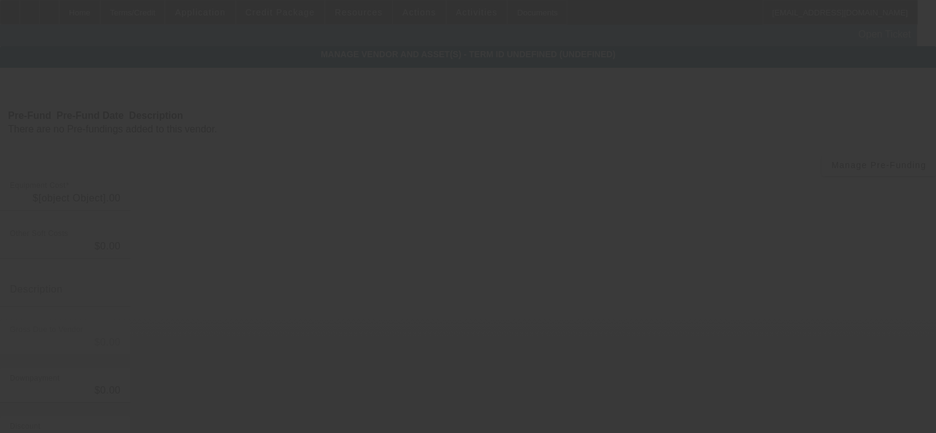
type input "$7,849.04"
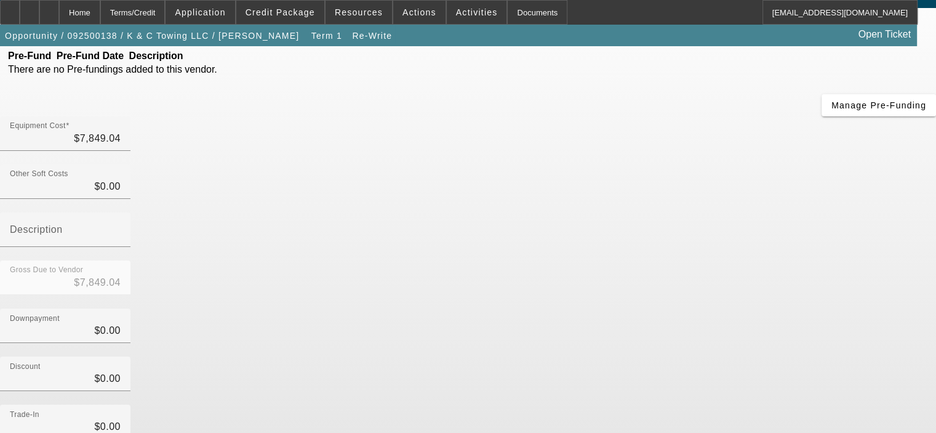
scroll to position [159, 0]
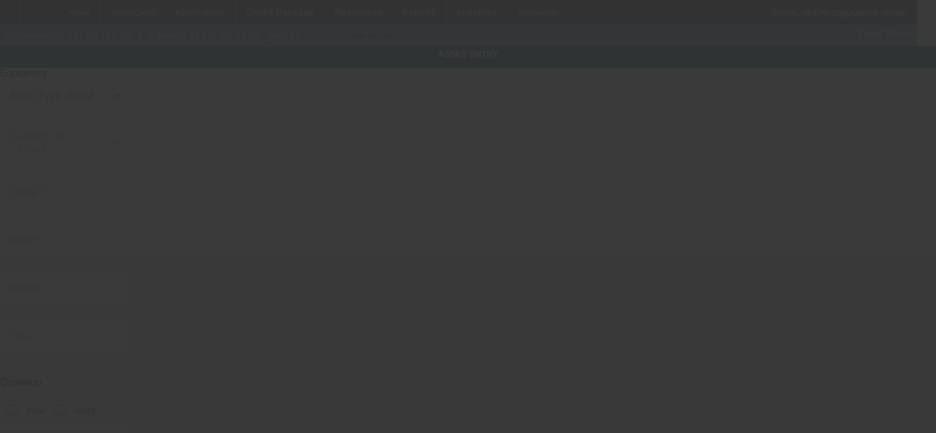
type input "3C7WRNDL1FG522015"
type input "Ram"
type input "5500"
radio input "true"
type textarea "Ram 5500"
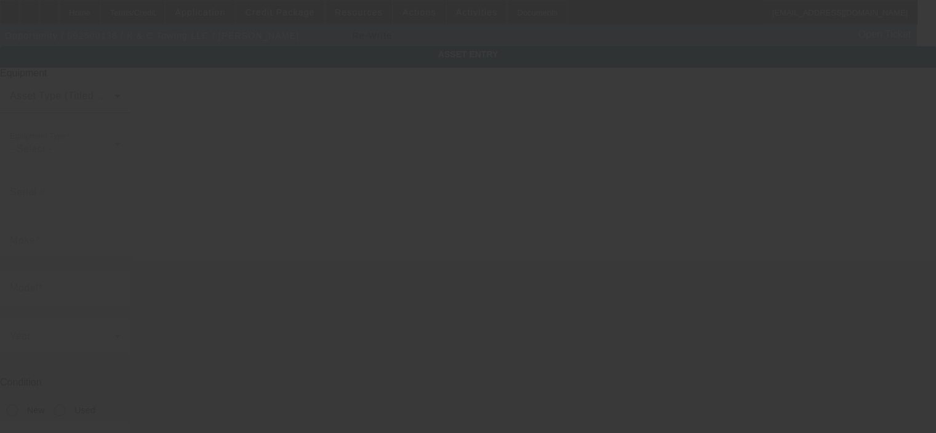
type input "7025 Old Trail Rd"
type input "Unit 9263"
type input "Fort Wayne"
type input "46809"
type input "Allen"
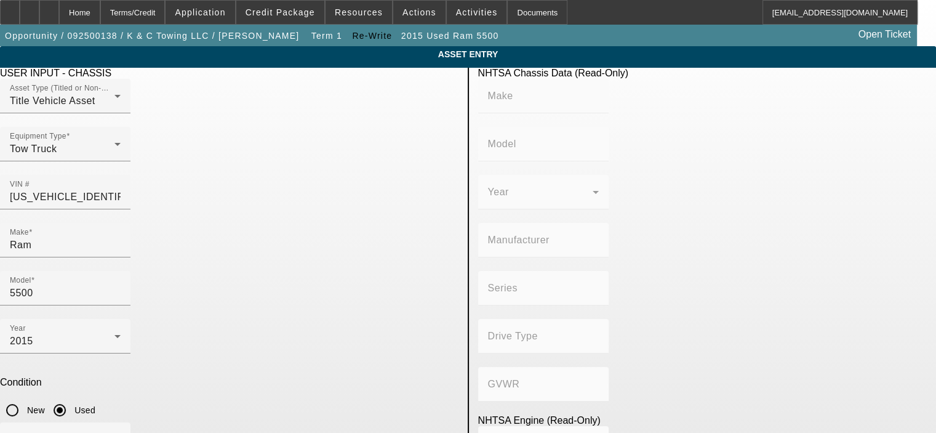
type input "290000"
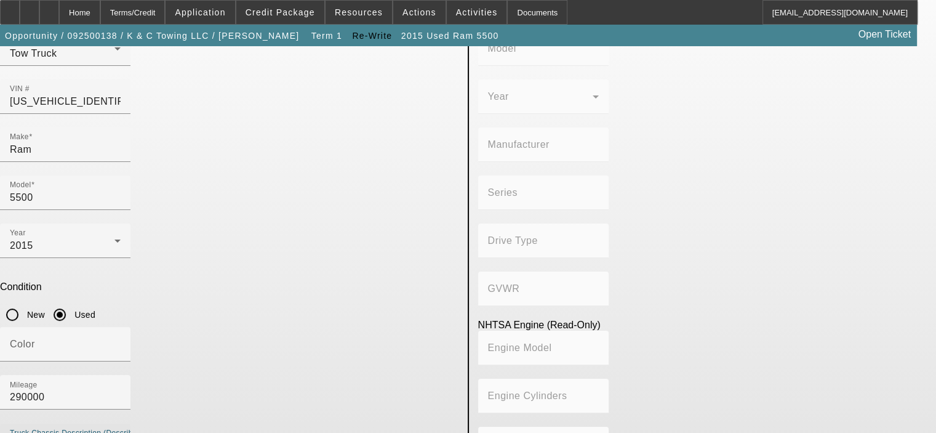
scroll to position [103, 0]
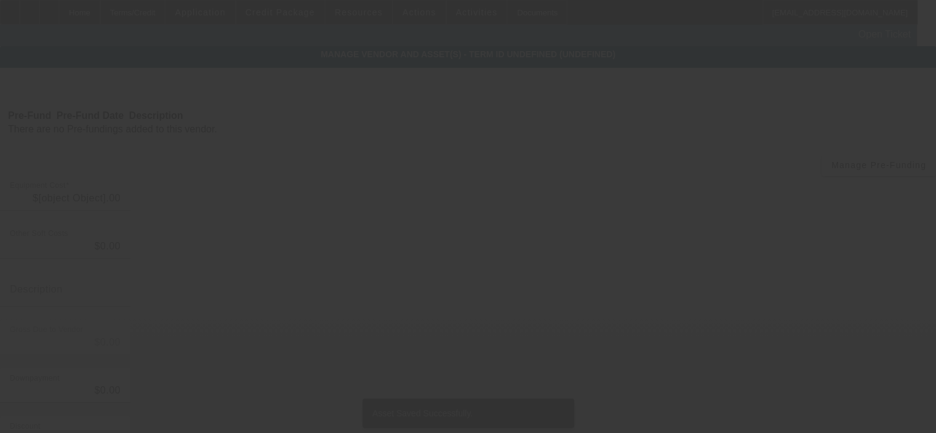
type input "$7,849.04"
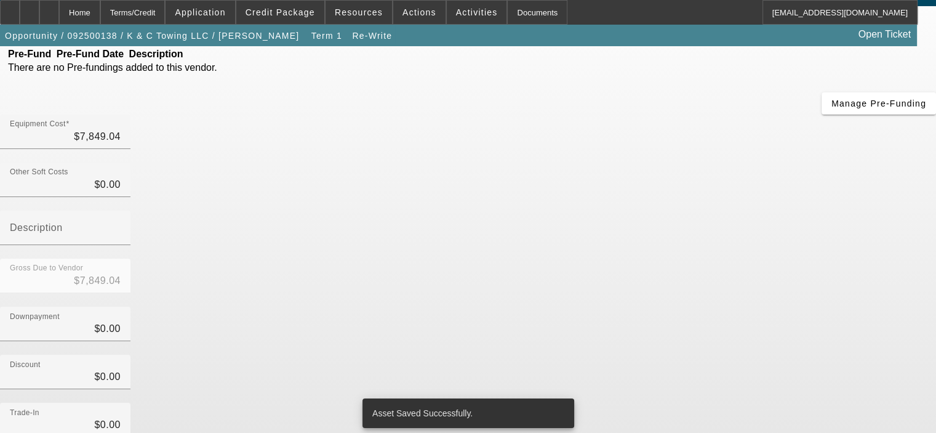
scroll to position [159, 0]
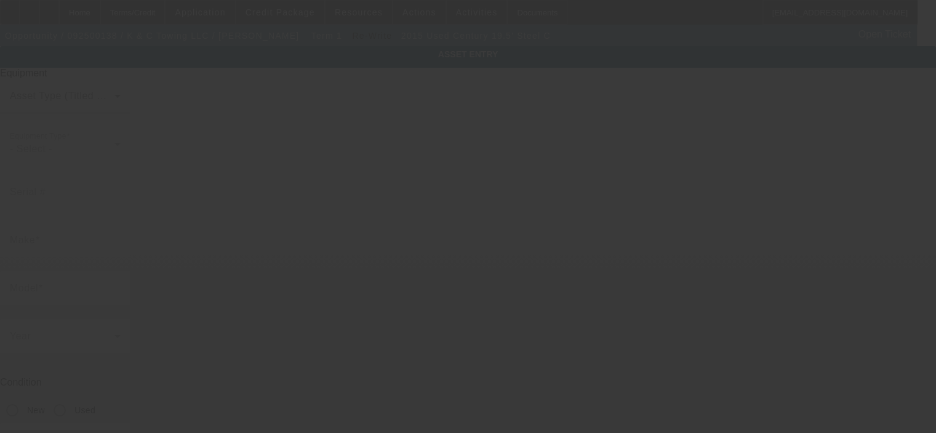
type input "195C10S11895HE14"
type input "Century"
type input "19.5' Steel C"
radio input "true"
type textarea "Century 19.5' Steel Carrier"
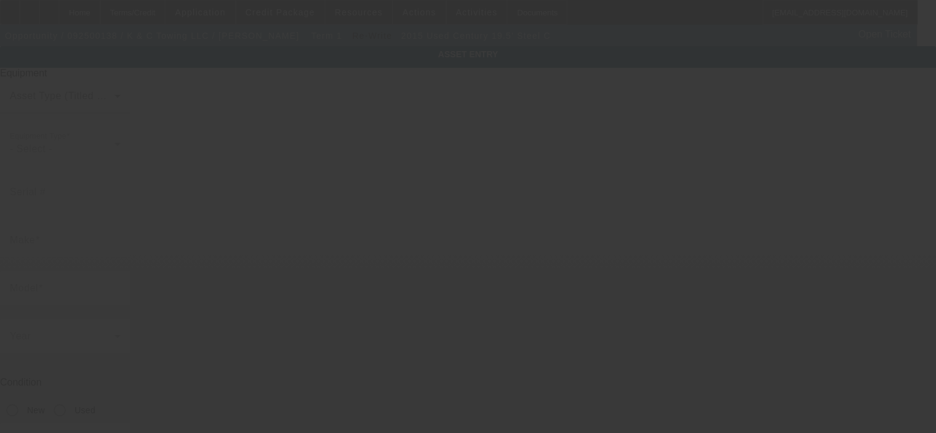
type input "7025 Old Trail Rd"
type input "Unit 9263"
type input "Fort Wayne"
type input "46809"
type input "Allen"
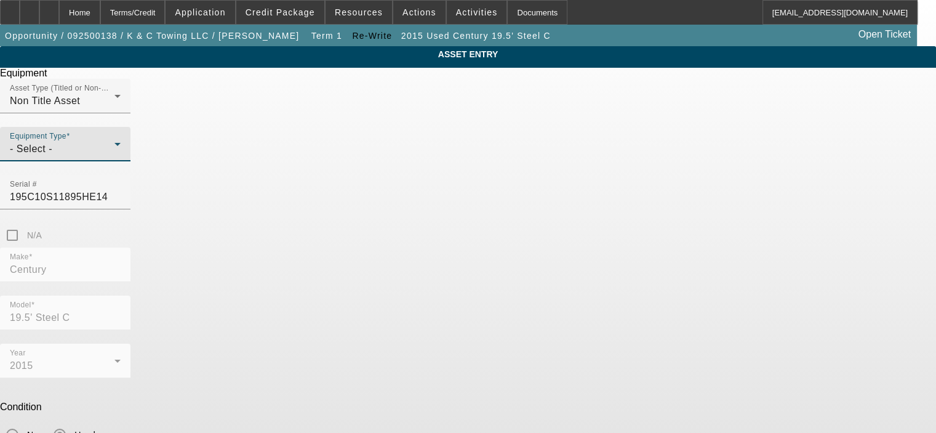
click at [115, 156] on div "- Select -" at bounding box center [62, 149] width 105 height 15
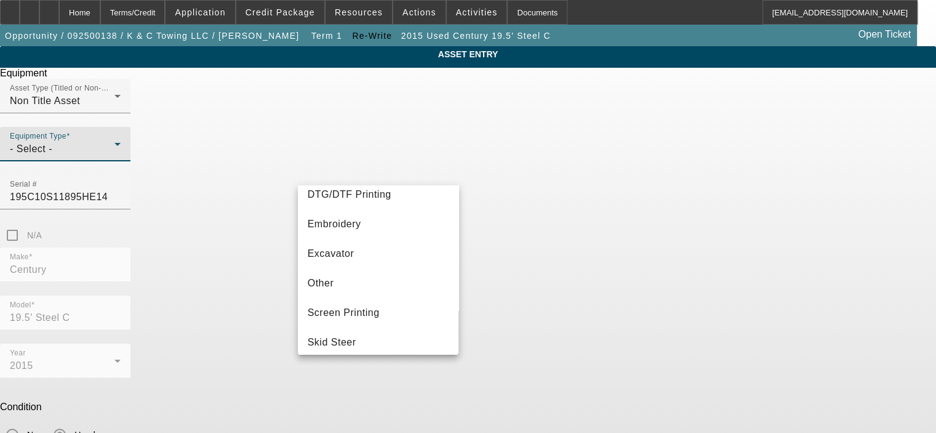
scroll to position [204, 0]
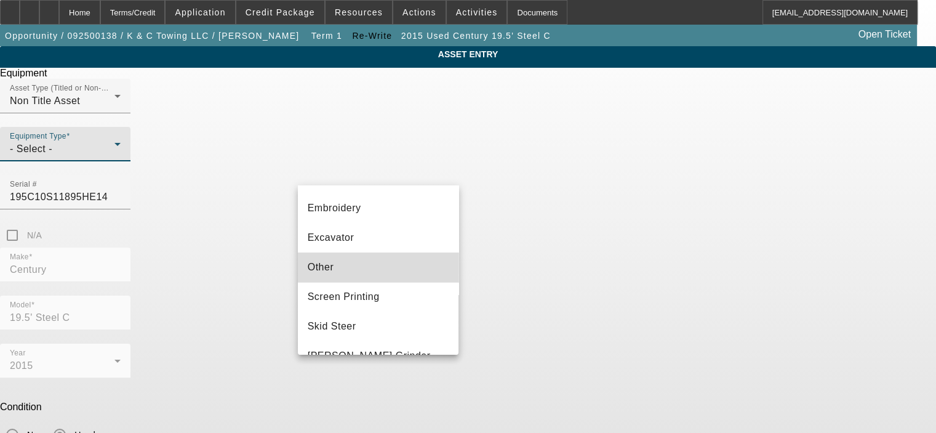
click at [422, 273] on mat-option "Other" at bounding box center [378, 267] width 161 height 30
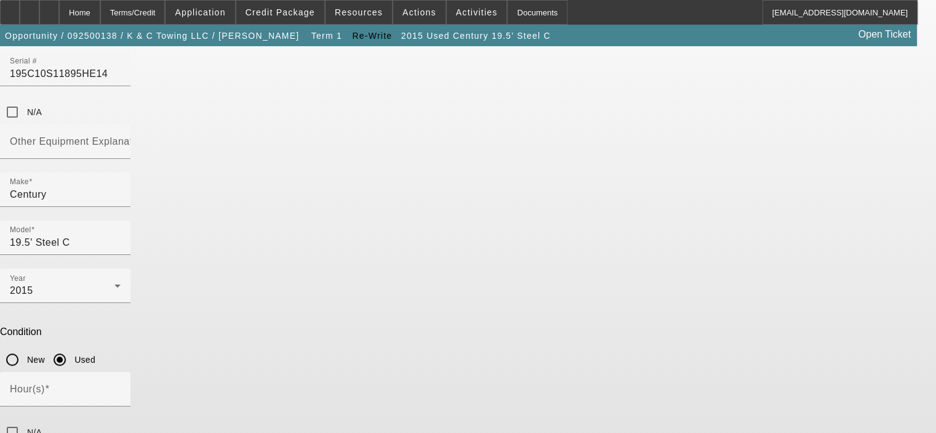
scroll to position [127, 0]
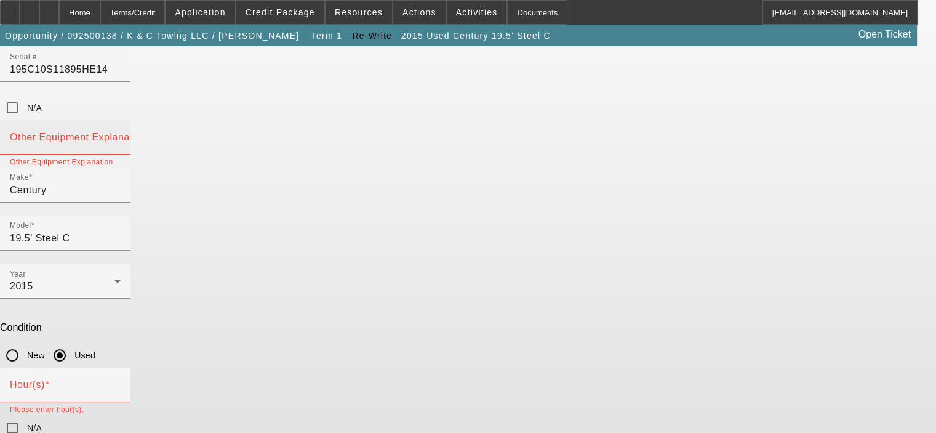
click at [121, 135] on input "Other Equipment Explanation" at bounding box center [65, 142] width 111 height 15
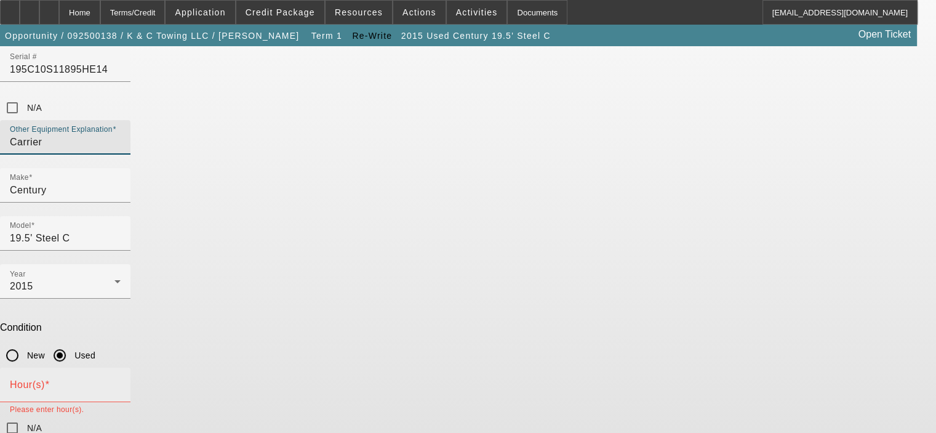
type input "Carrier"
click at [121, 368] on div "Hour(s)" at bounding box center [65, 385] width 111 height 34
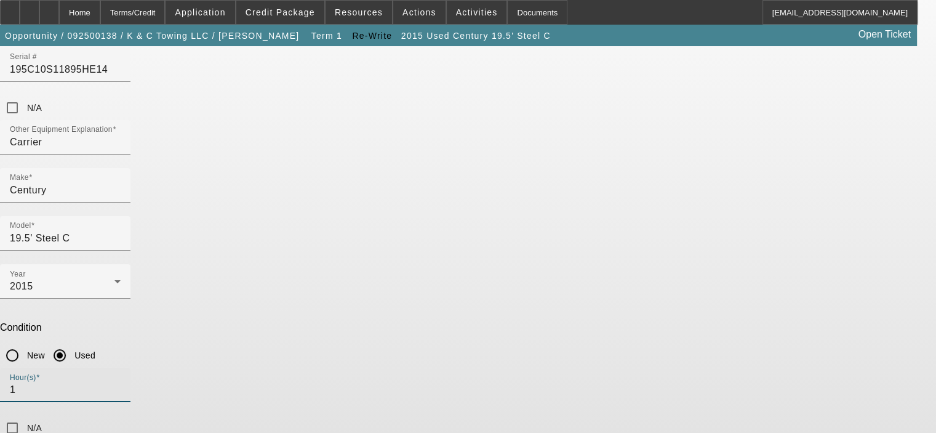
type input "1"
click at [554, 416] on div "N/A" at bounding box center [468, 428] width 936 height 25
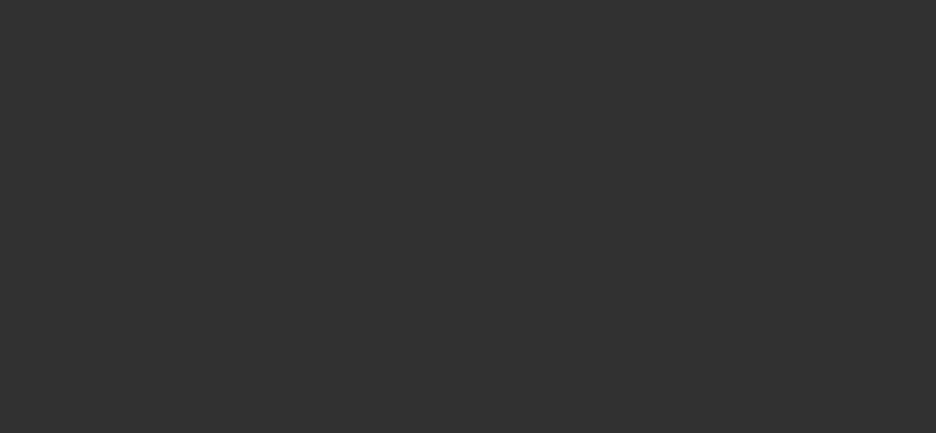
type input "$7,849.04"
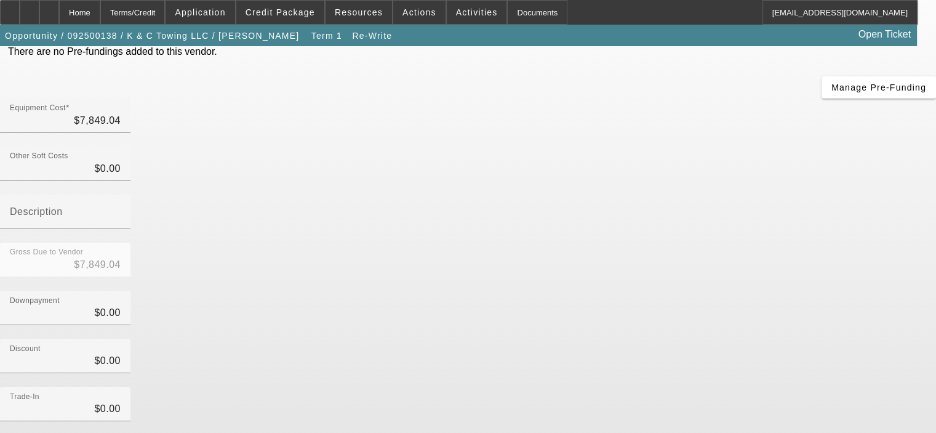
scroll to position [159, 0]
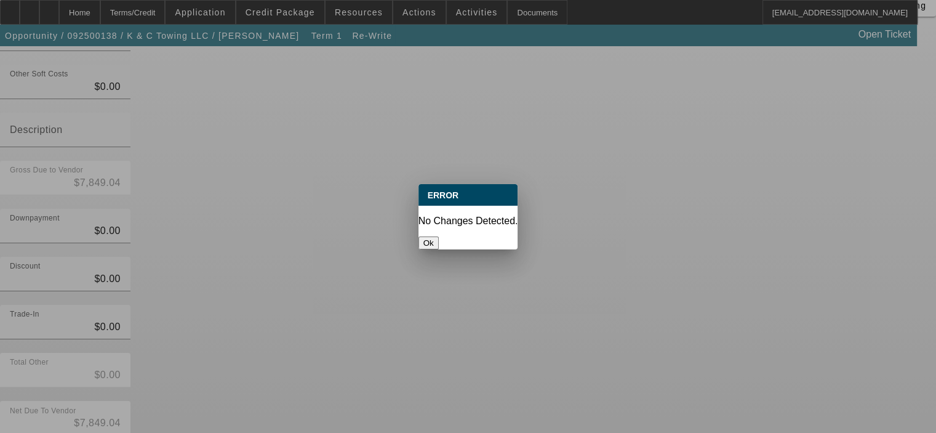
scroll to position [0, 0]
click at [439, 236] on button "Ok" at bounding box center [429, 242] width 20 height 13
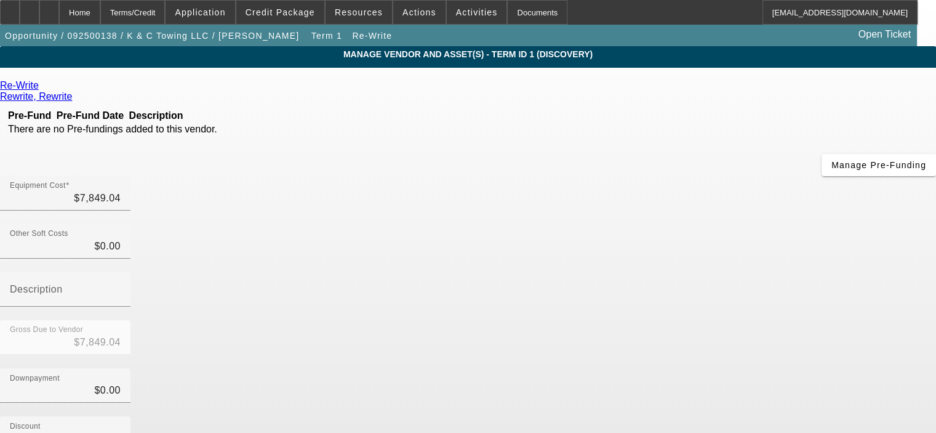
scroll to position [159, 0]
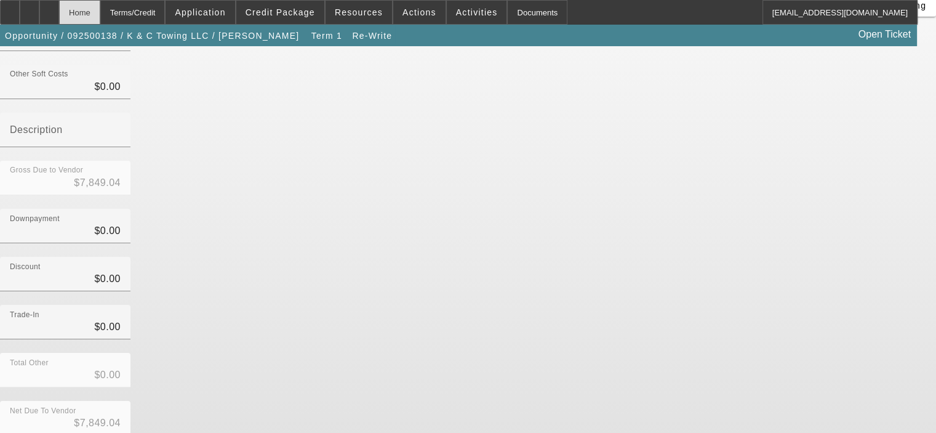
click at [100, 9] on div "Home" at bounding box center [79, 12] width 41 height 25
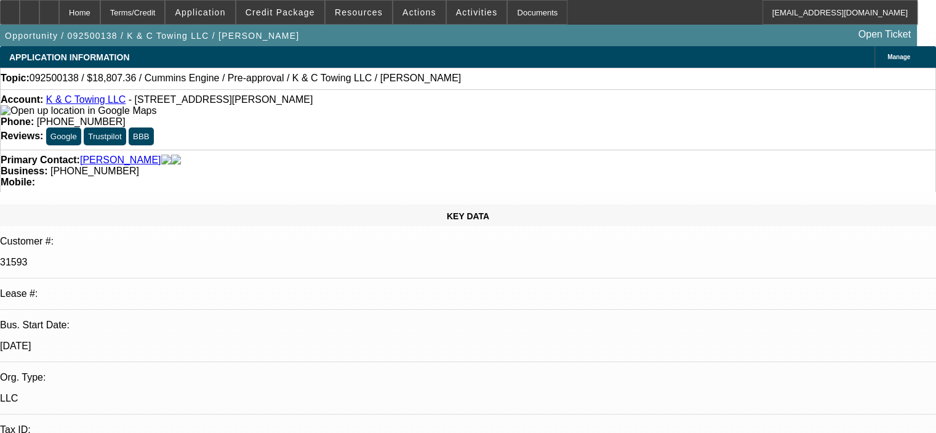
select select "0"
select select "2"
select select "0"
select select "6"
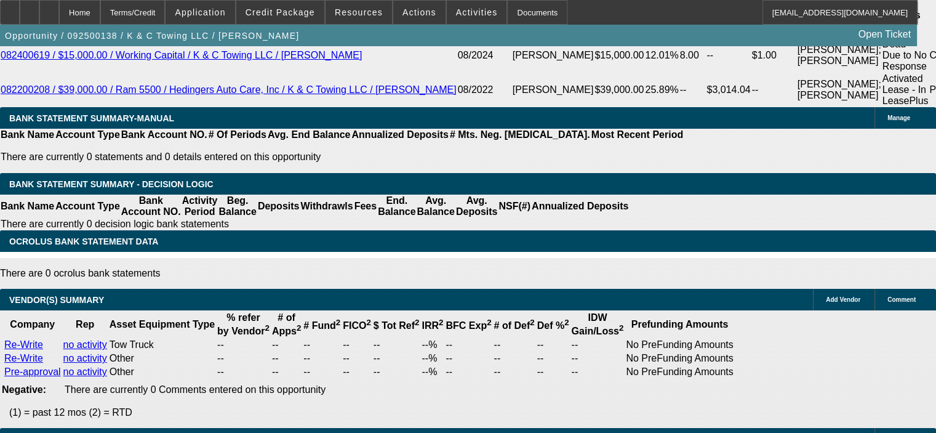
scroll to position [2278, 0]
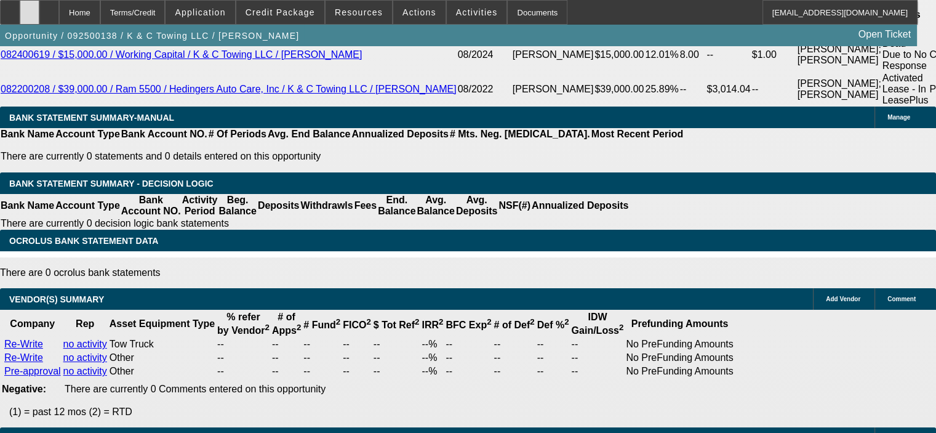
click at [39, 7] on div at bounding box center [30, 12] width 20 height 25
click at [305, 14] on span "Credit Package" at bounding box center [281, 12] width 70 height 10
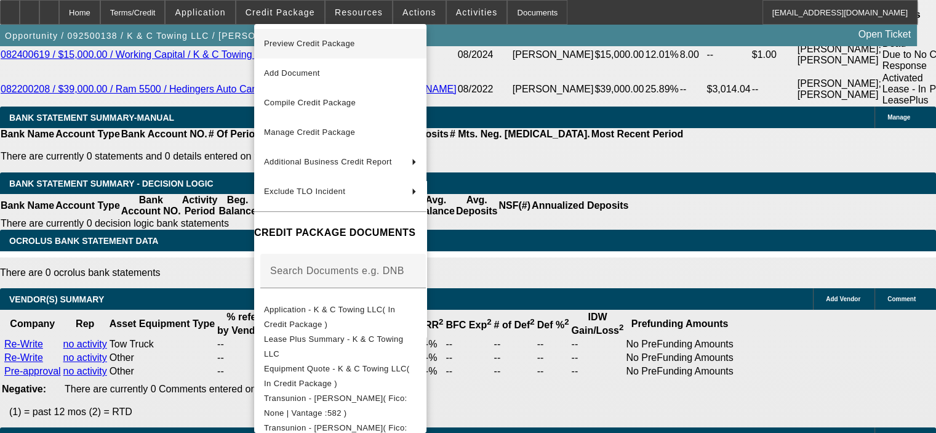
click at [307, 49] on span "Preview Credit Package" at bounding box center [340, 43] width 153 height 15
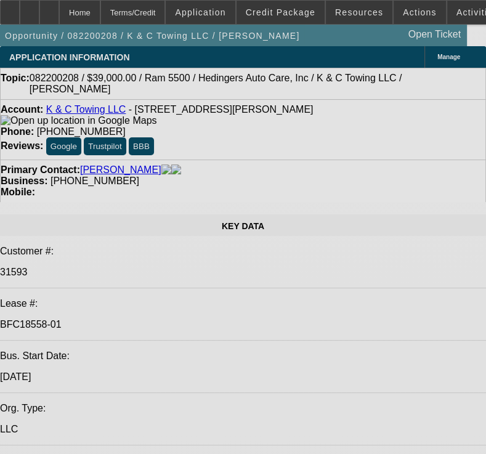
select select "0"
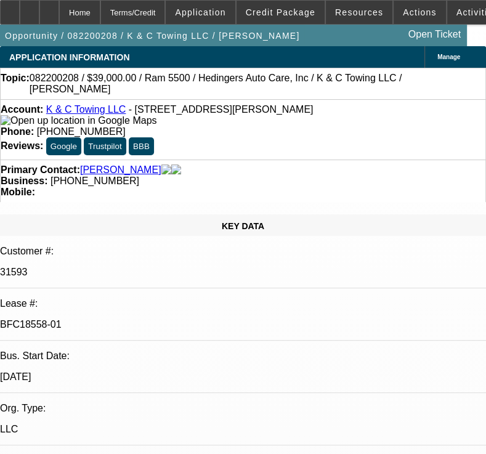
select select "2"
select select "0"
select select "6"
select select "0"
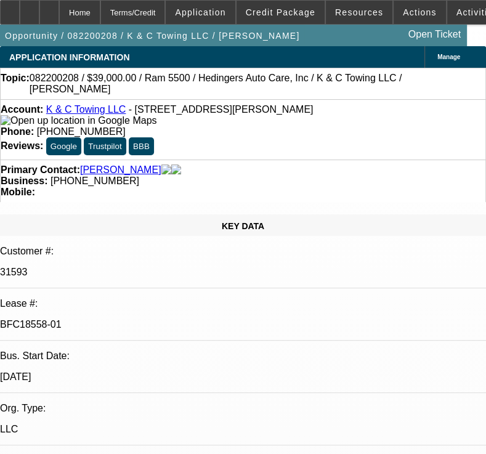
select select "2"
select select "0"
select select "6"
select select "0"
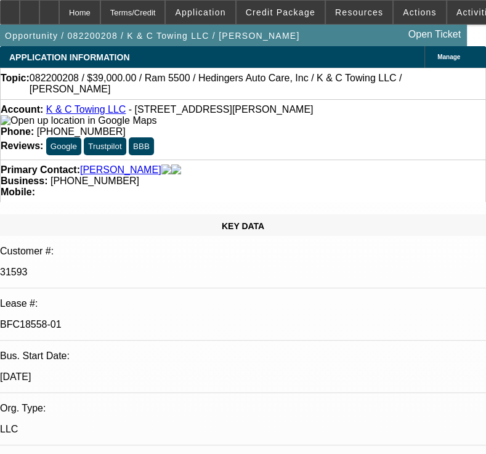
select select "2"
select select "0"
select select "6"
select select "0"
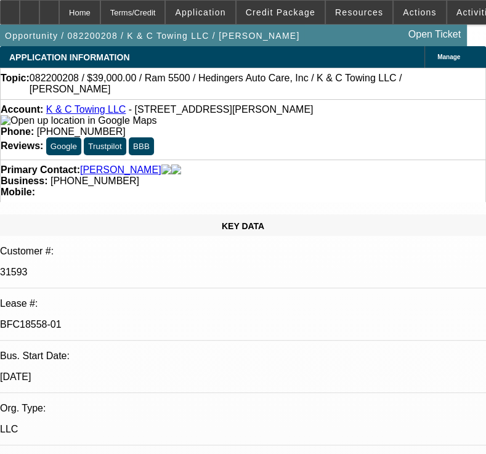
select select "2"
select select "0"
select select "6"
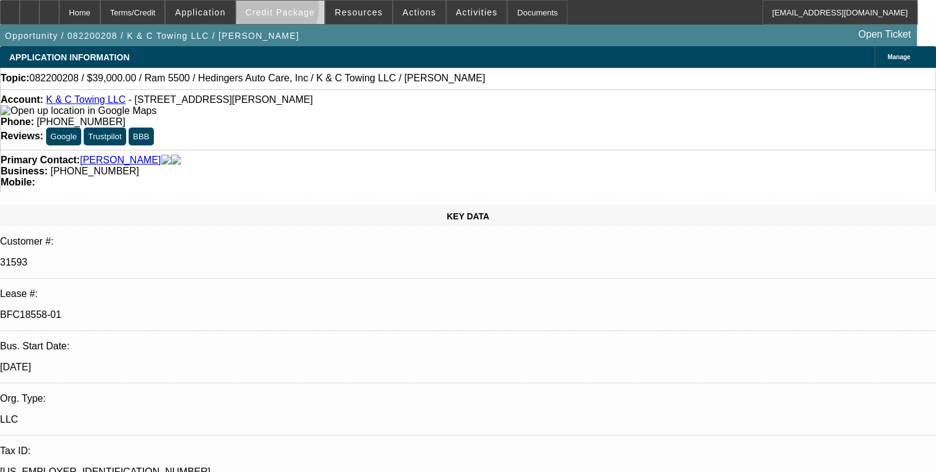
click at [295, 12] on span "Credit Package" at bounding box center [281, 12] width 70 height 10
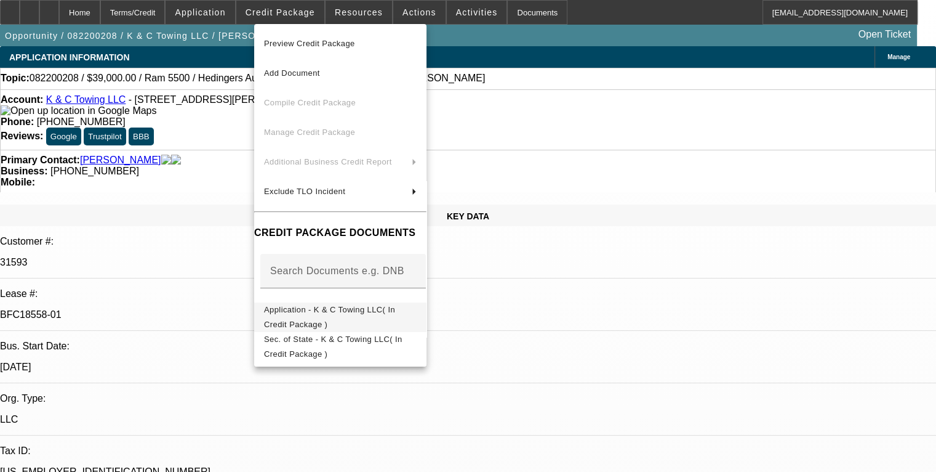
click at [316, 315] on span "Application - K & C Towing LLC( In Credit Package )" at bounding box center [329, 317] width 131 height 24
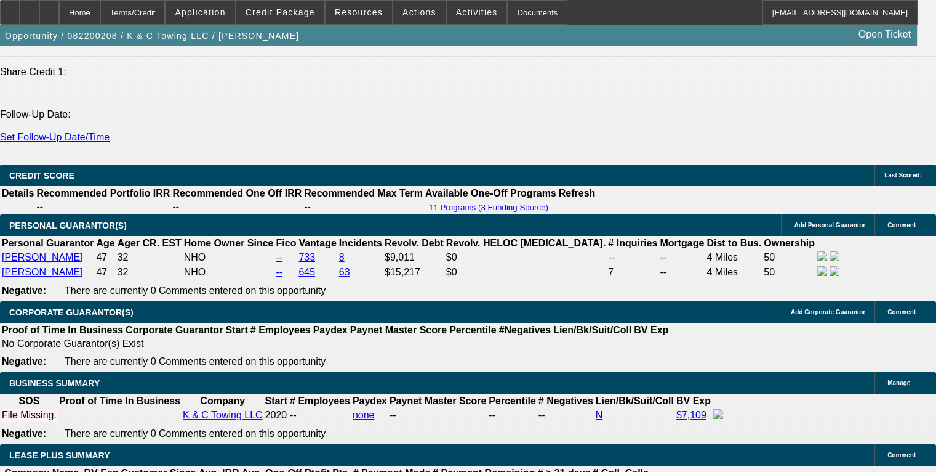
scroll to position [1847, 0]
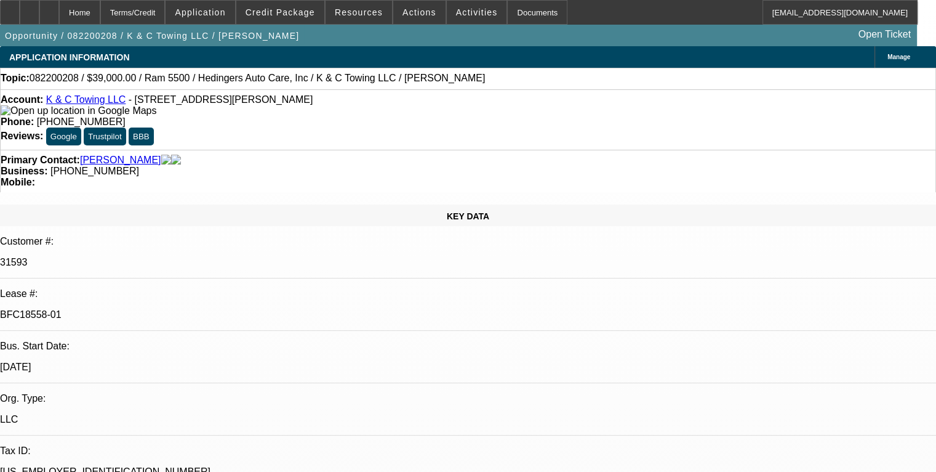
select select "0"
select select "2"
select select "0"
select select "6"
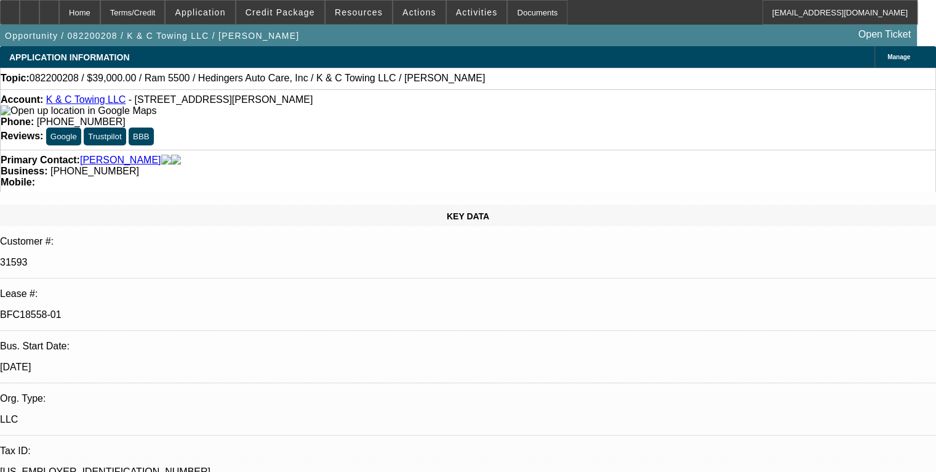
select select "0"
select select "2"
select select "0"
select select "6"
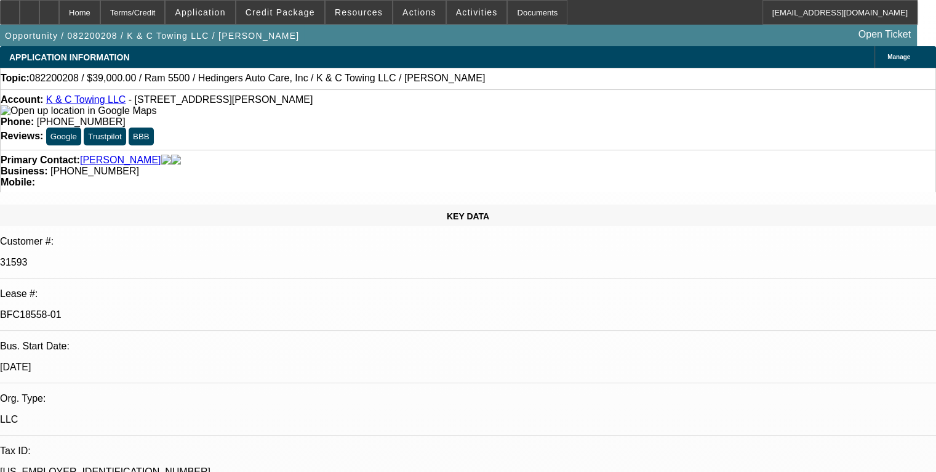
select select "0"
select select "2"
select select "0"
select select "6"
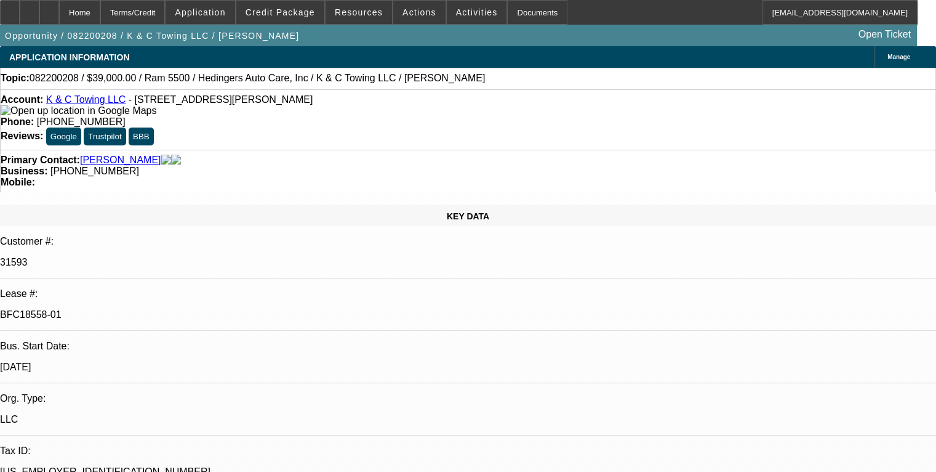
select select "0"
select select "2"
select select "0"
select select "6"
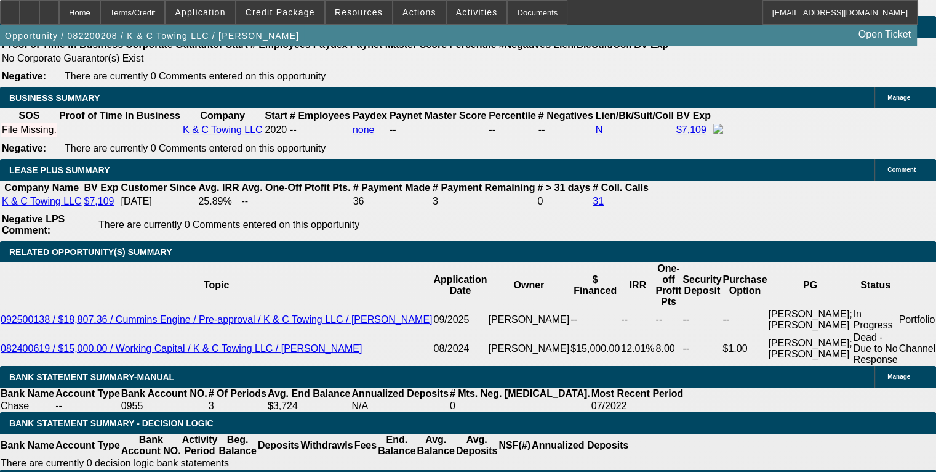
scroll to position [2026, 0]
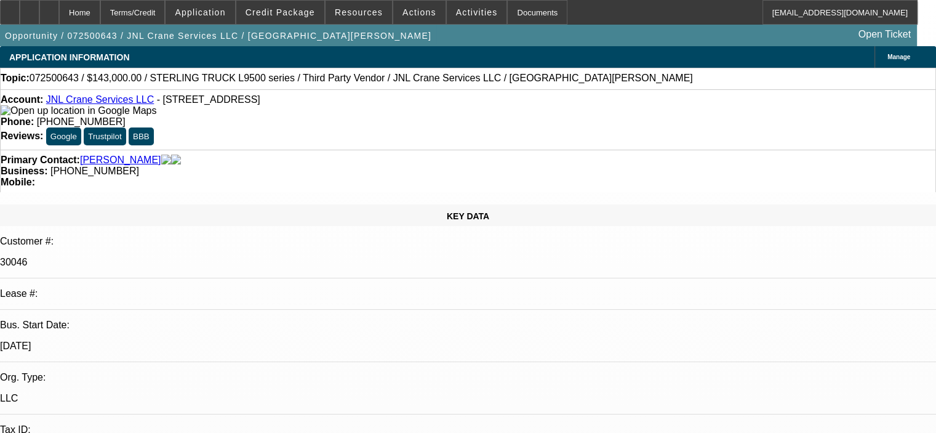
select select "0"
select select "2"
select select "0"
select select "6"
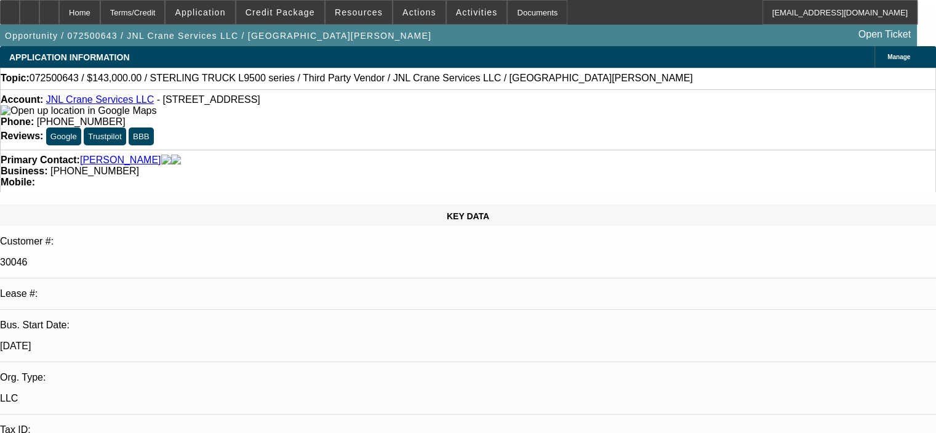
select select "0"
select select "2"
select select "0"
select select "6"
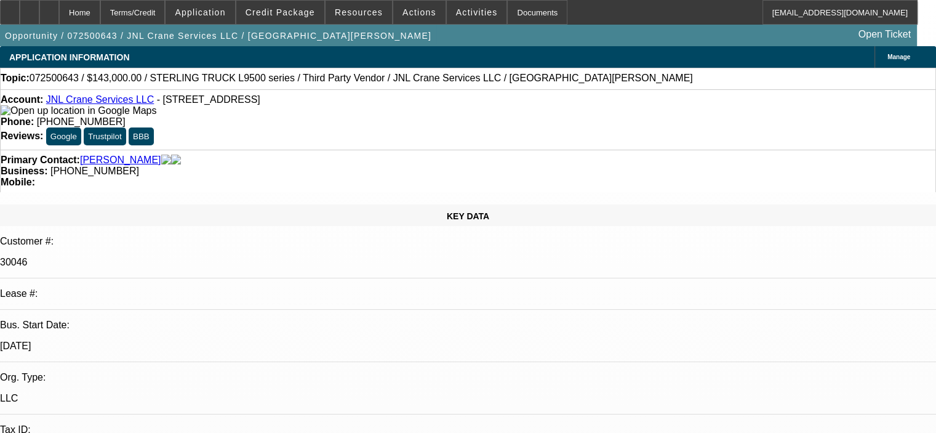
select select "0"
select select "2"
select select "0"
select select "6"
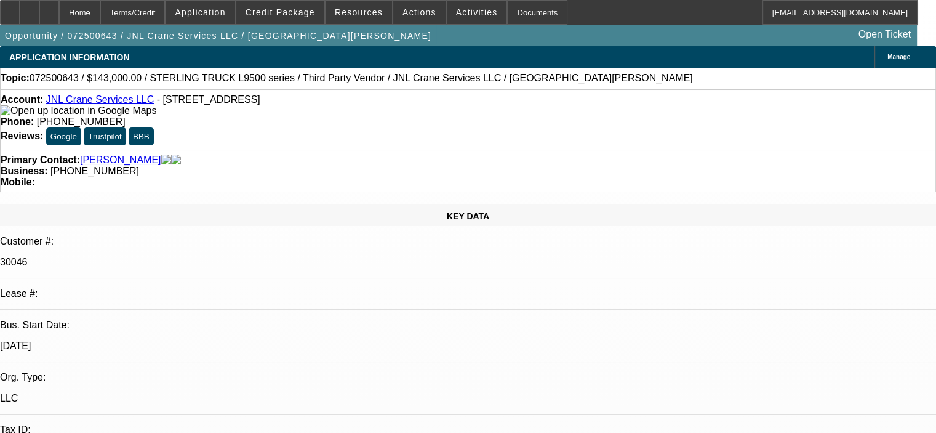
select select "0"
select select "2"
select select "0"
select select "6"
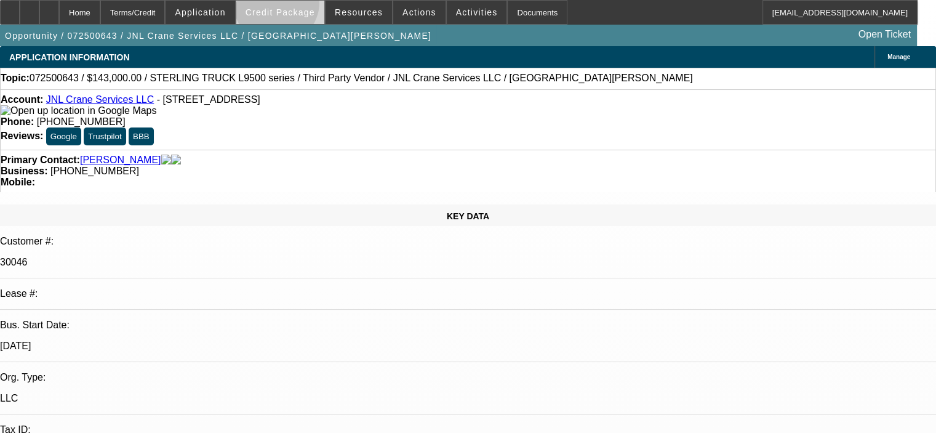
click at [294, 6] on span at bounding box center [280, 13] width 88 height 30
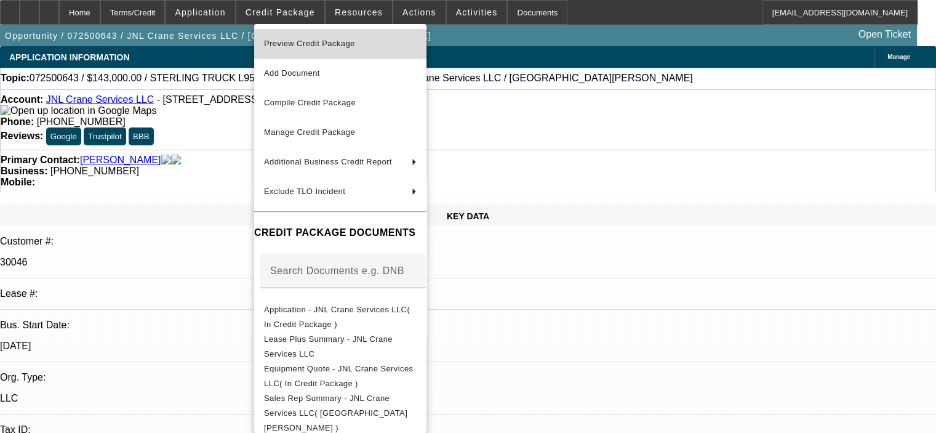
click at [315, 39] on span "Preview Credit Package" at bounding box center [309, 43] width 91 height 9
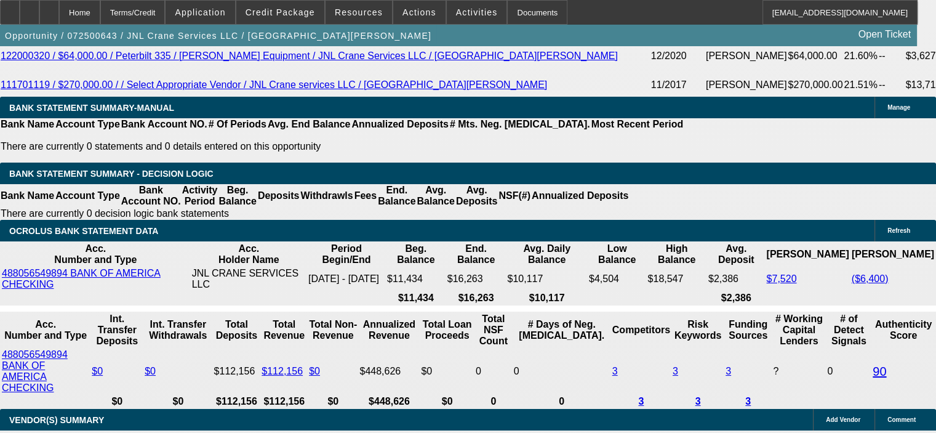
scroll to position [2146, 0]
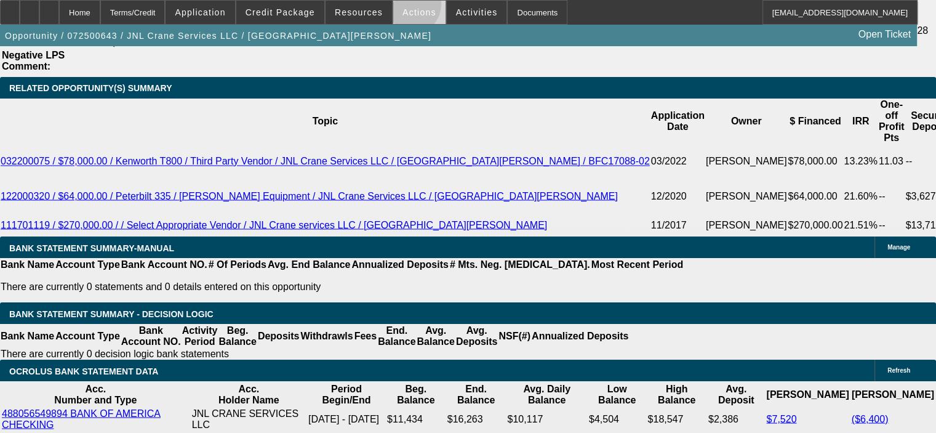
click at [403, 7] on span "Actions" at bounding box center [420, 12] width 34 height 10
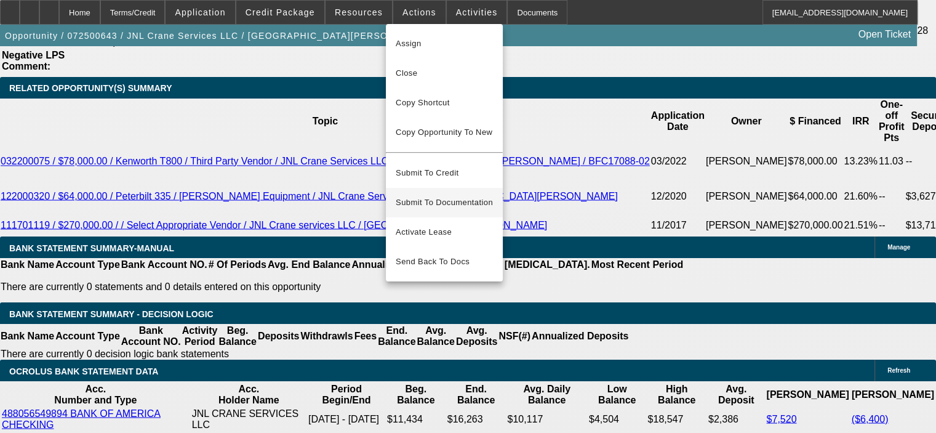
click at [464, 195] on span "Submit To Documentation" at bounding box center [444, 202] width 97 height 15
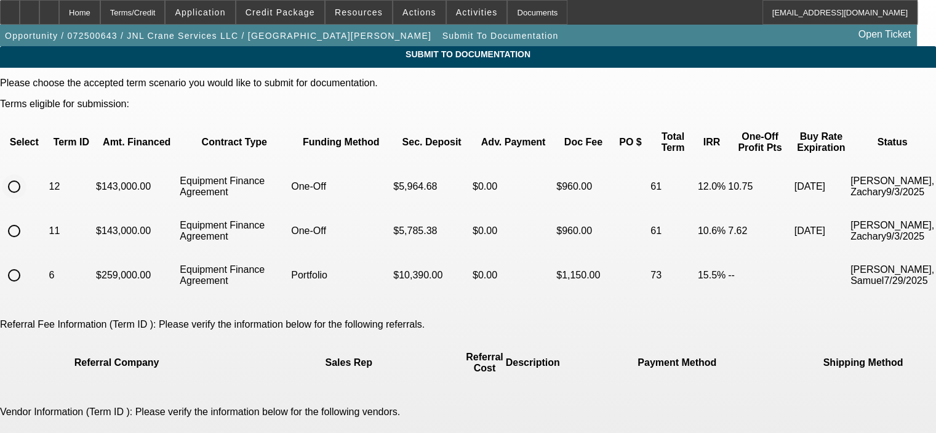
click at [26, 174] on input "radio" at bounding box center [14, 186] width 25 height 25
radio input "true"
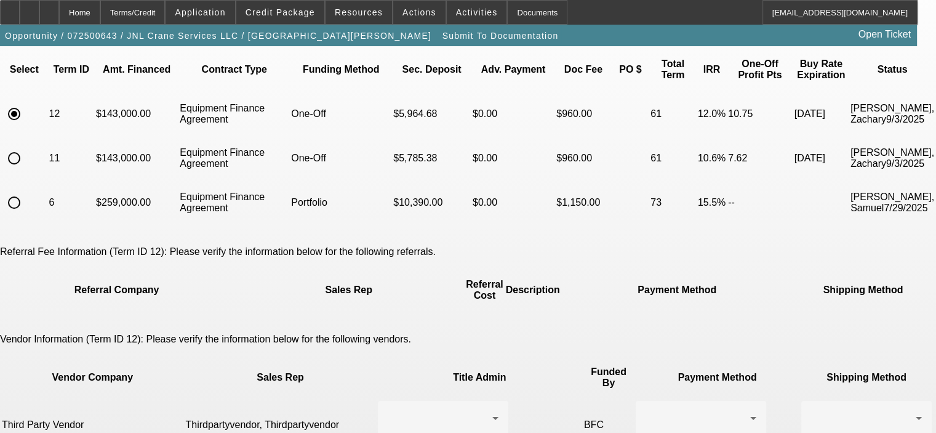
scroll to position [123, 0]
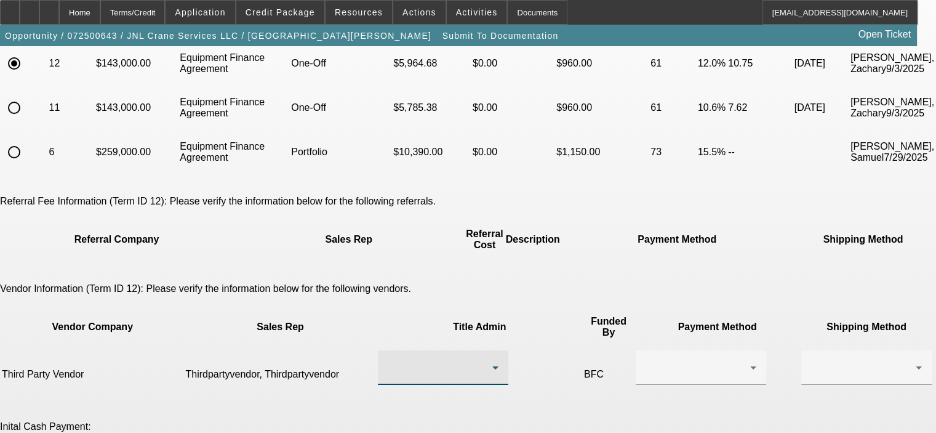
click at [456, 360] on div at bounding box center [440, 367] width 105 height 15
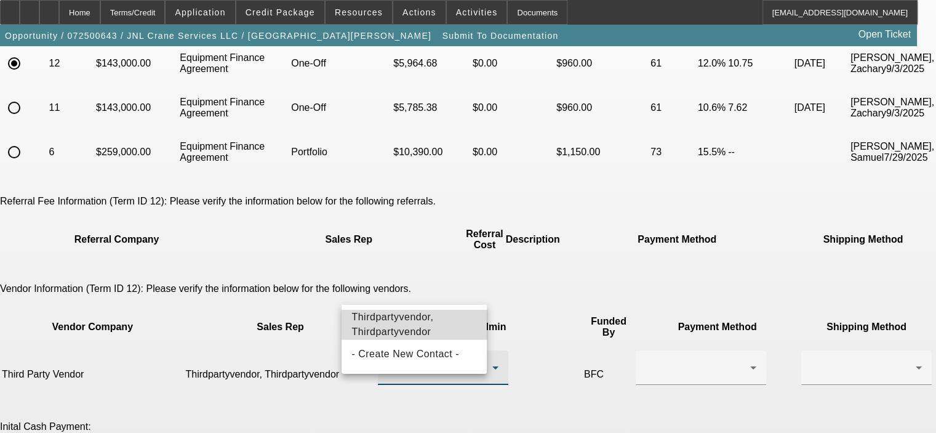
click at [440, 329] on span "Thirdpartyvendor, Thirdpartyvendor" at bounding box center [414, 325] width 125 height 30
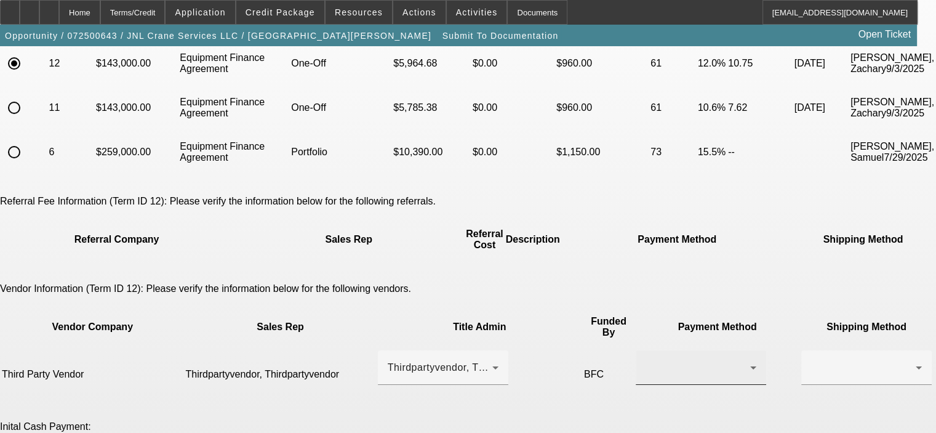
click at [659, 350] on div at bounding box center [701, 367] width 131 height 34
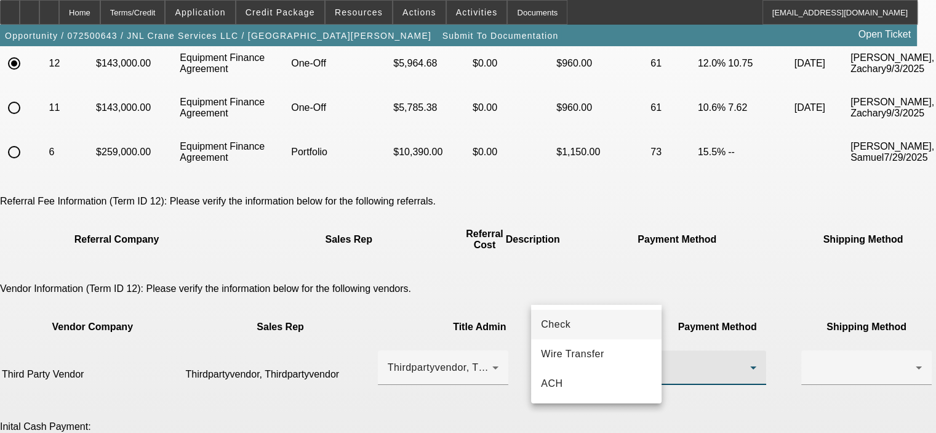
click at [605, 329] on mat-option "Check" at bounding box center [596, 325] width 131 height 30
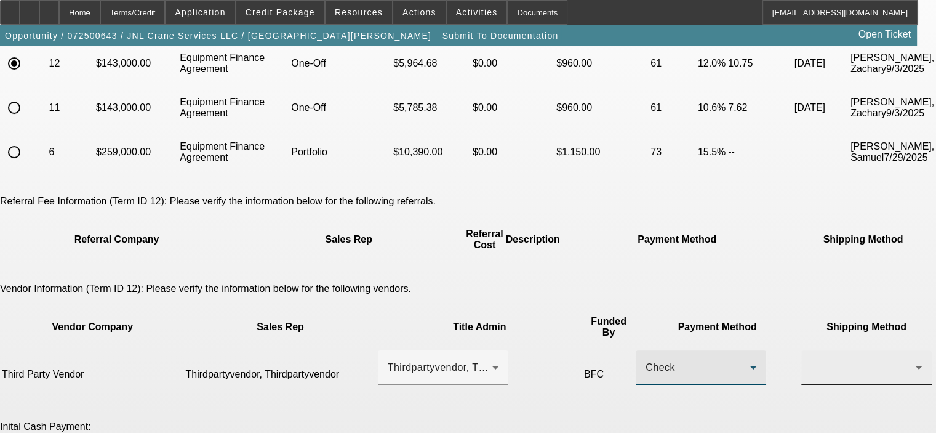
click at [812, 360] on div at bounding box center [864, 367] width 105 height 15
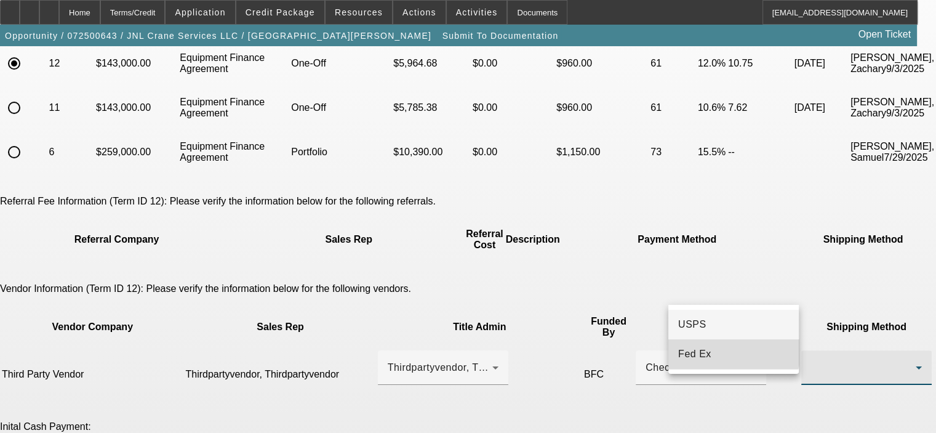
click at [722, 348] on mat-option "Fed Ex" at bounding box center [734, 354] width 131 height 30
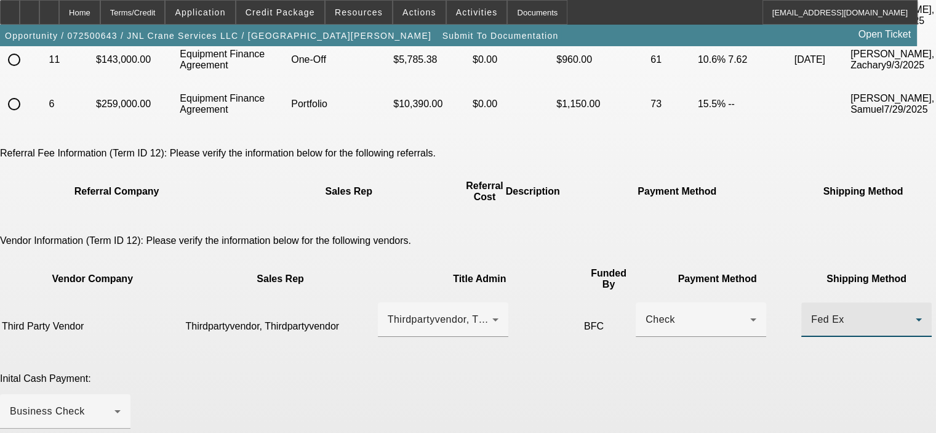
scroll to position [246, 0]
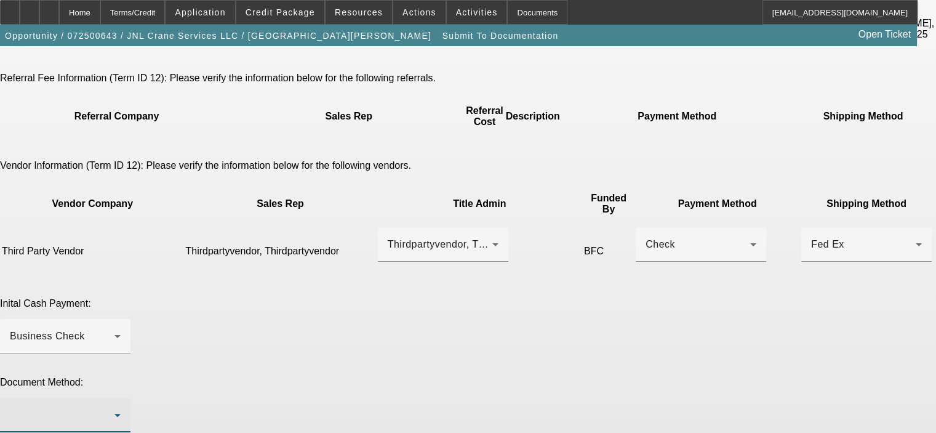
click at [115, 408] on div at bounding box center [62, 415] width 105 height 15
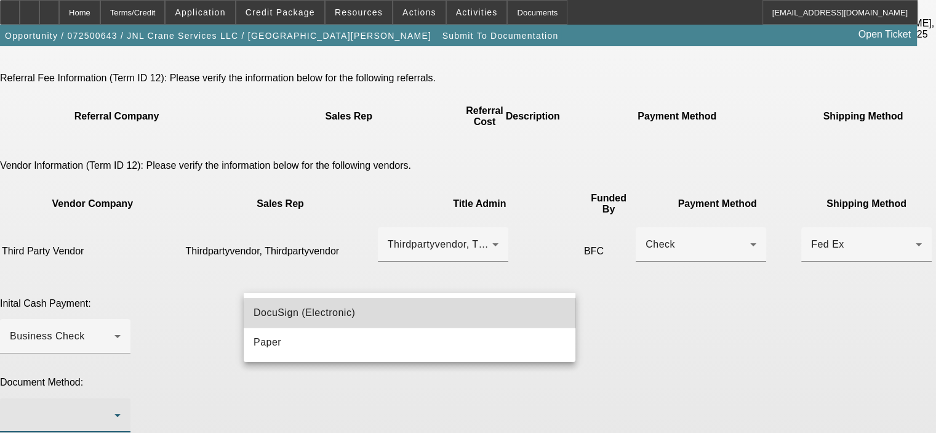
click at [477, 318] on mat-option "DocuSign (Electronic)" at bounding box center [410, 313] width 332 height 30
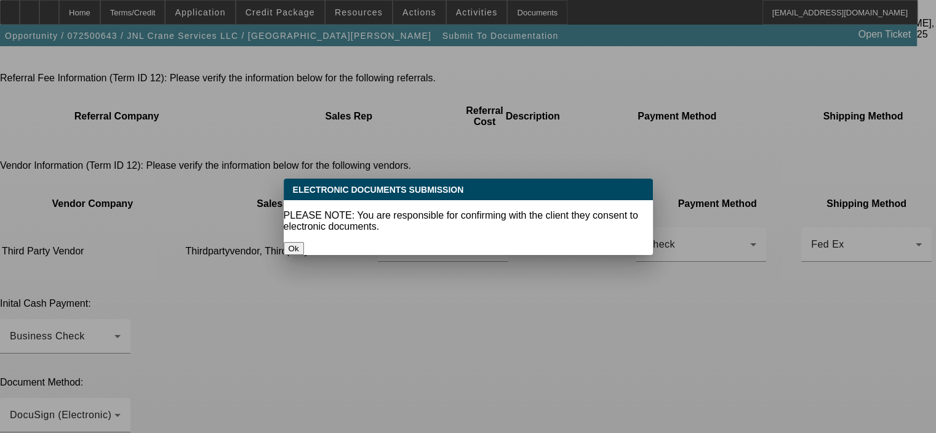
click at [304, 242] on button "Ok" at bounding box center [294, 248] width 20 height 13
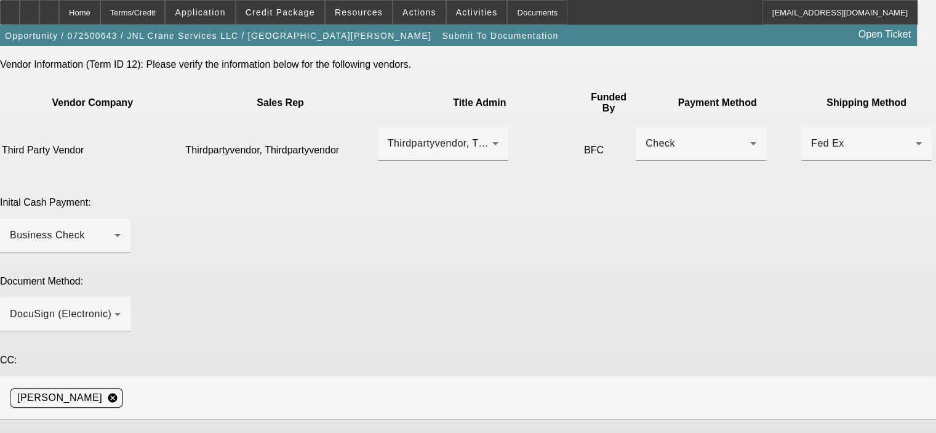
scroll to position [369, 0]
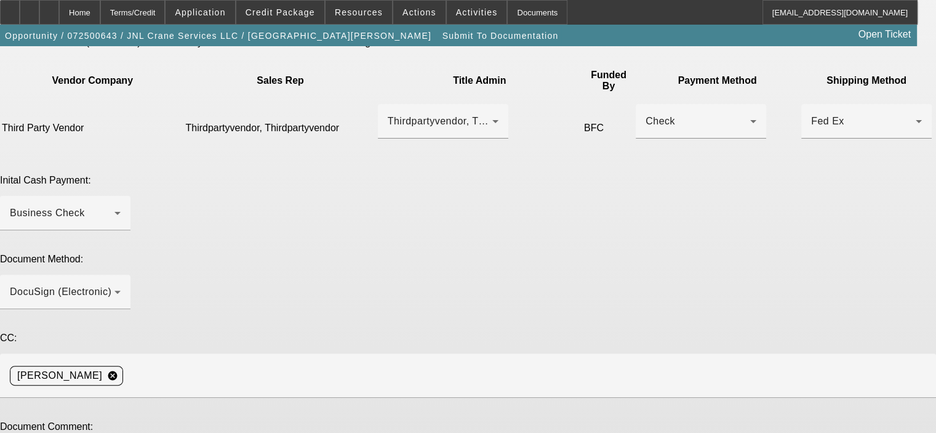
type textarea "bumped up the profit"
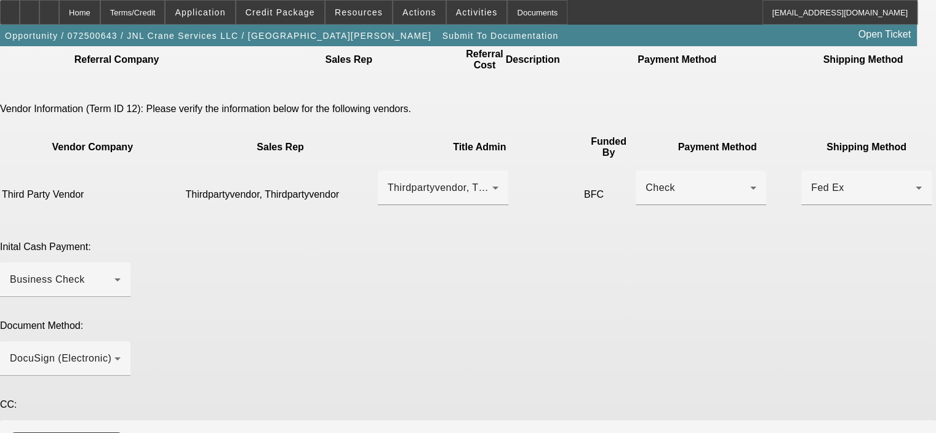
scroll to position [377, 0]
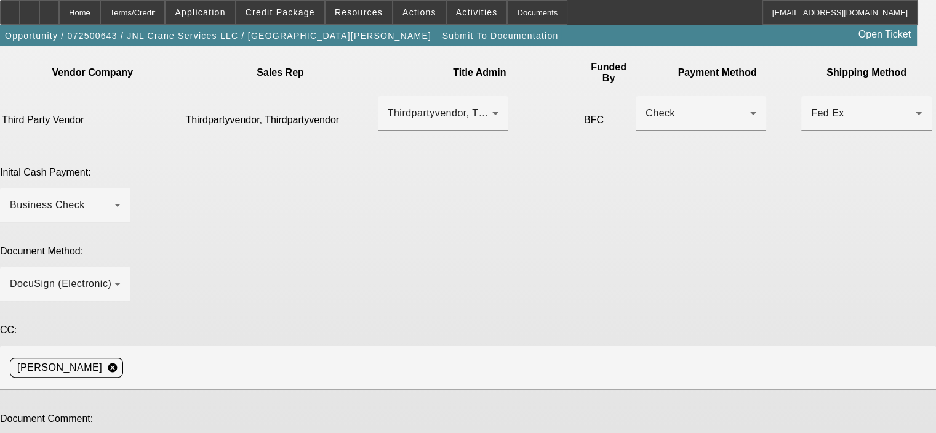
type textarea "Please charge or bill the $675 doc fee as the $285 inspection fee has already b…"
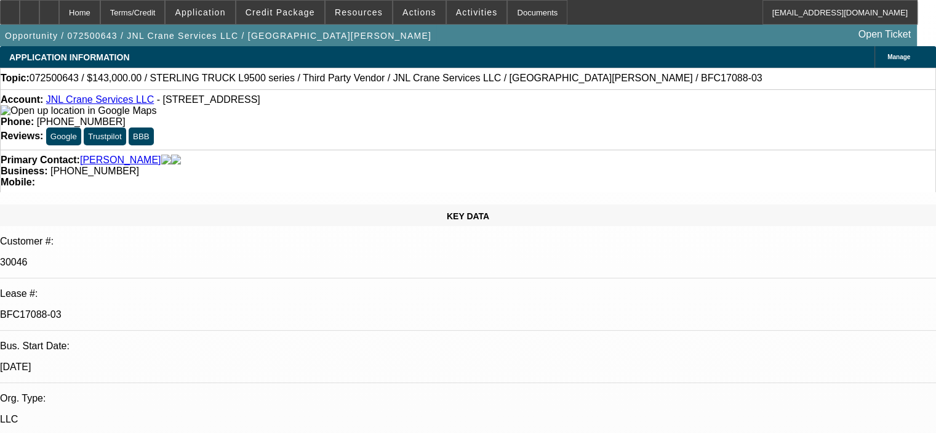
select select "0"
select select "2"
select select "0"
select select "6"
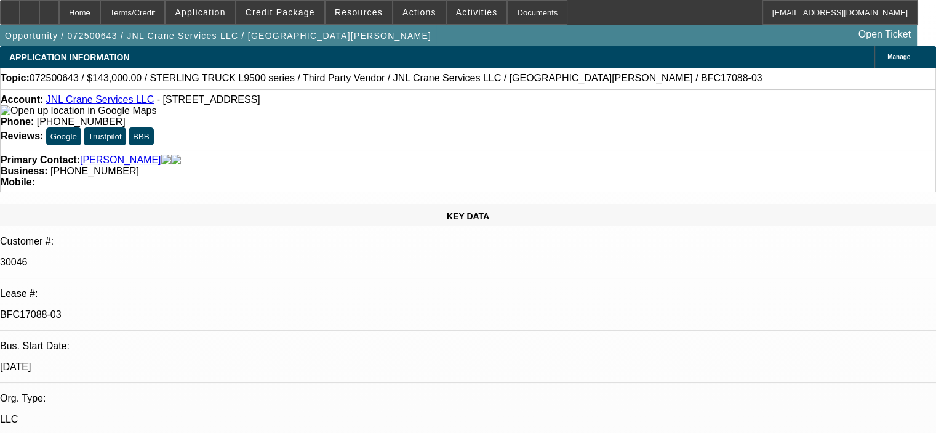
select select "0"
select select "2"
select select "0"
select select "6"
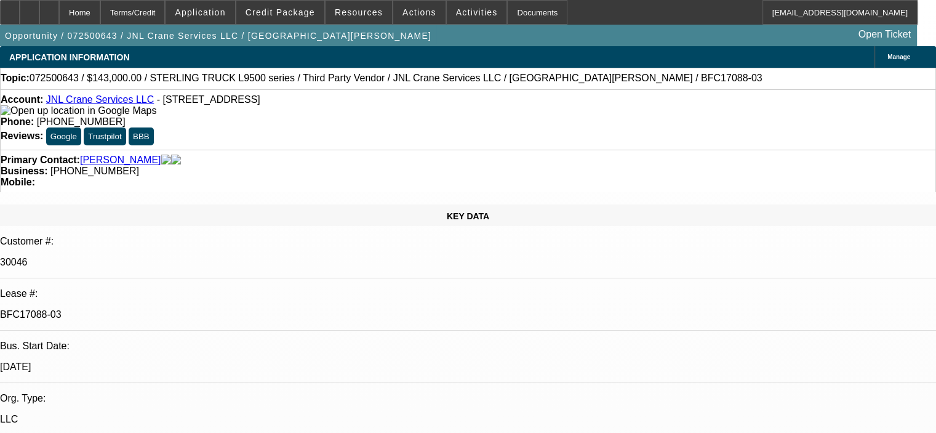
select select "0"
select select "2"
select select "0"
select select "6"
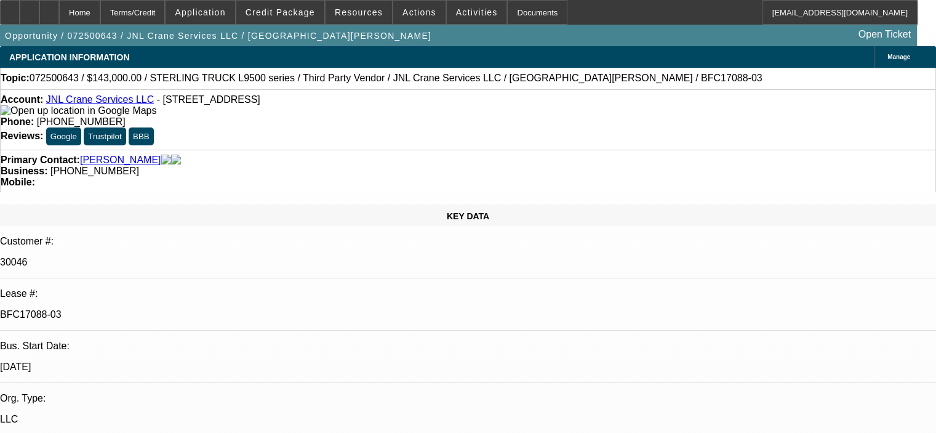
select select "0"
select select "2"
select select "0"
select select "6"
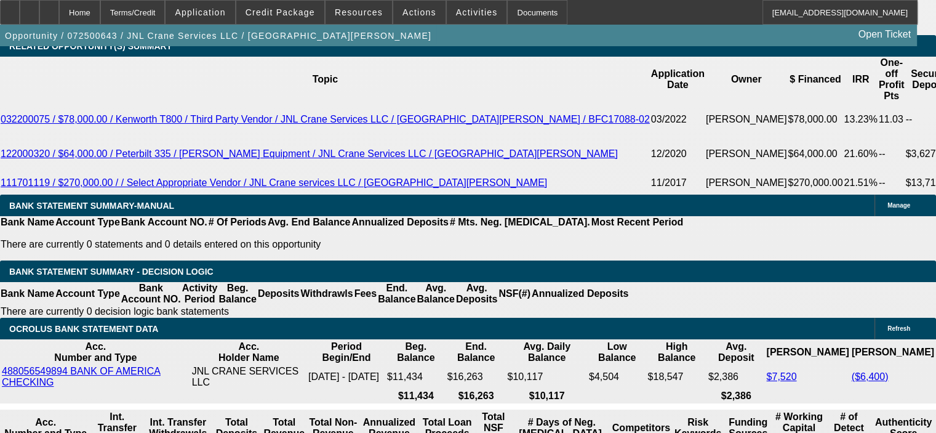
scroll to position [2174, 0]
